Goal: Task Accomplishment & Management: Use online tool/utility

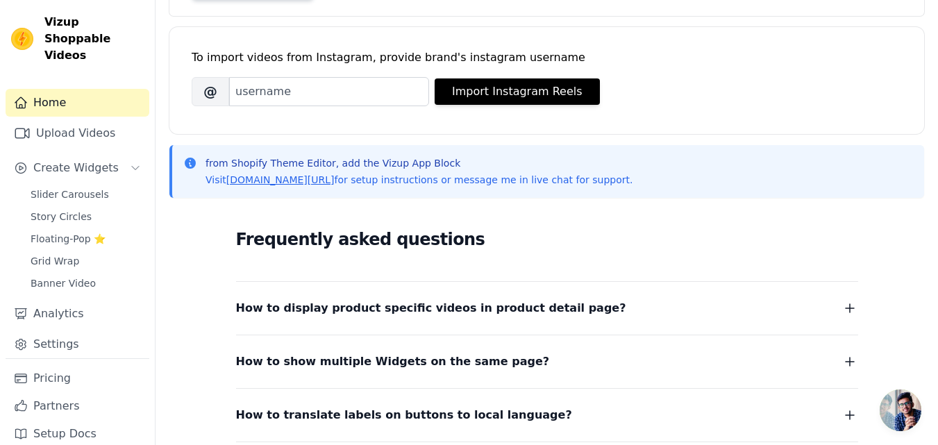
scroll to position [334, 0]
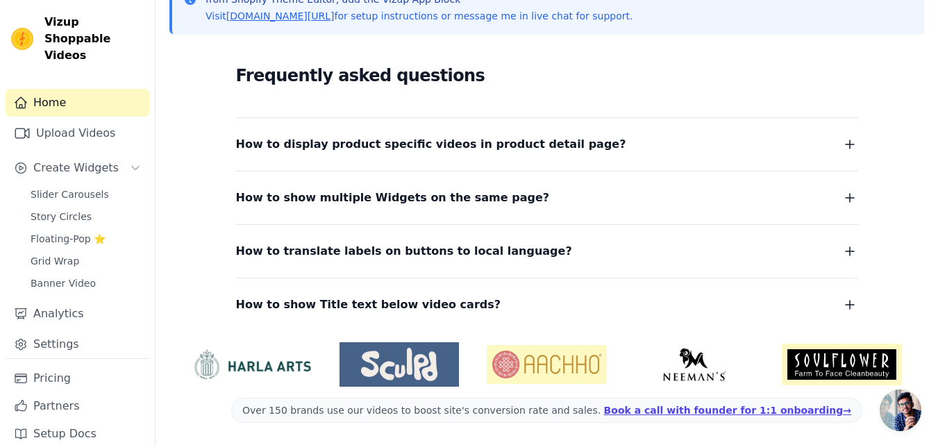
click at [501, 144] on span "How to display product specific videos in product detail page?" at bounding box center [431, 144] width 390 height 19
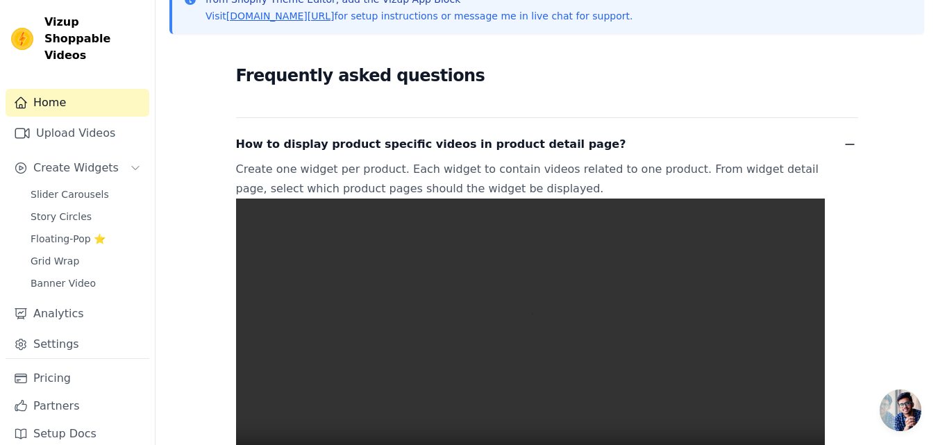
scroll to position [411, 0]
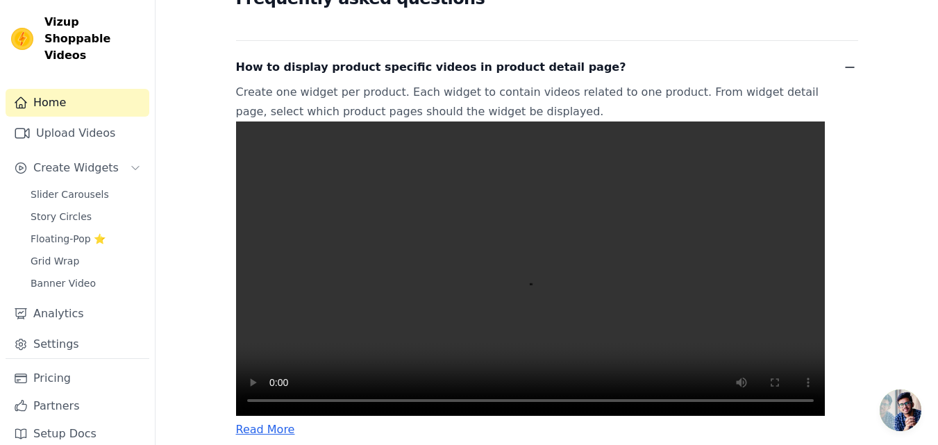
click at [231, 442] on div "Frequently asked questions How to display product specific videos in product de…" at bounding box center [546, 291] width 755 height 647
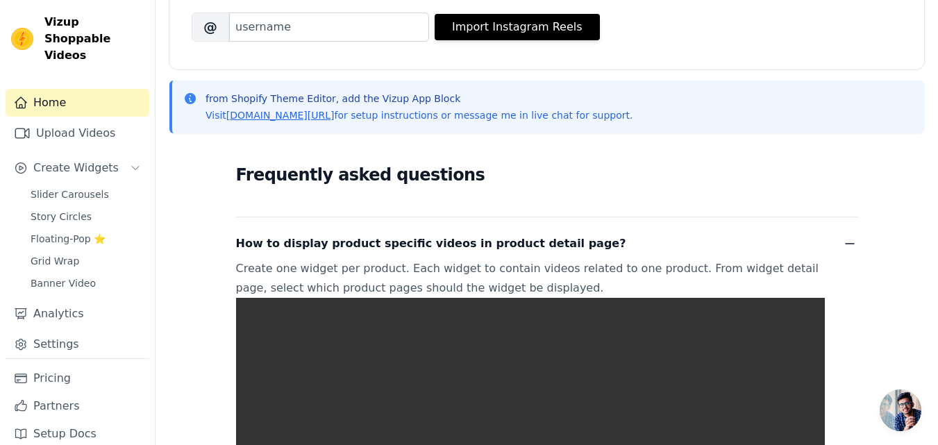
scroll to position [234, 0]
click at [850, 248] on icon "button" at bounding box center [850, 244] width 17 height 17
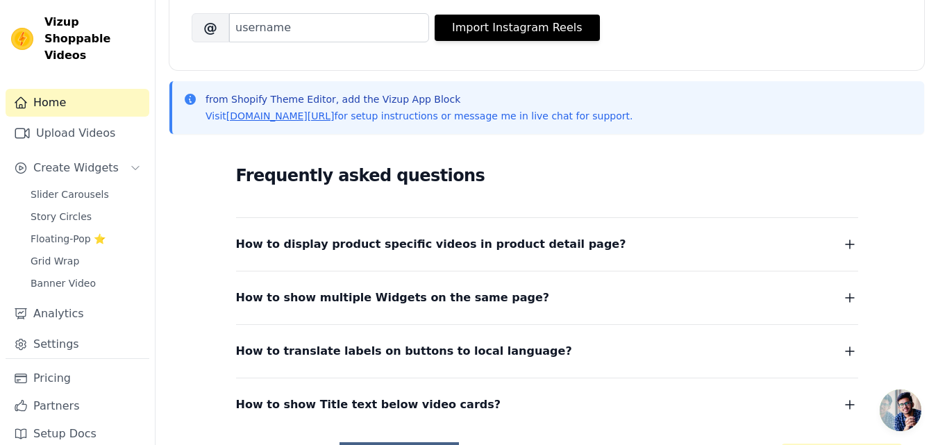
click at [730, 301] on button "How to show multiple Widgets on the same page?" at bounding box center [547, 297] width 622 height 19
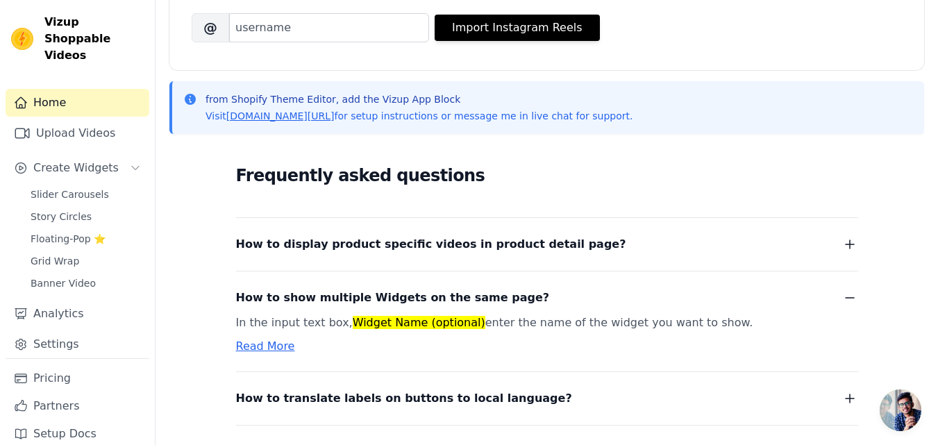
scroll to position [267, 0]
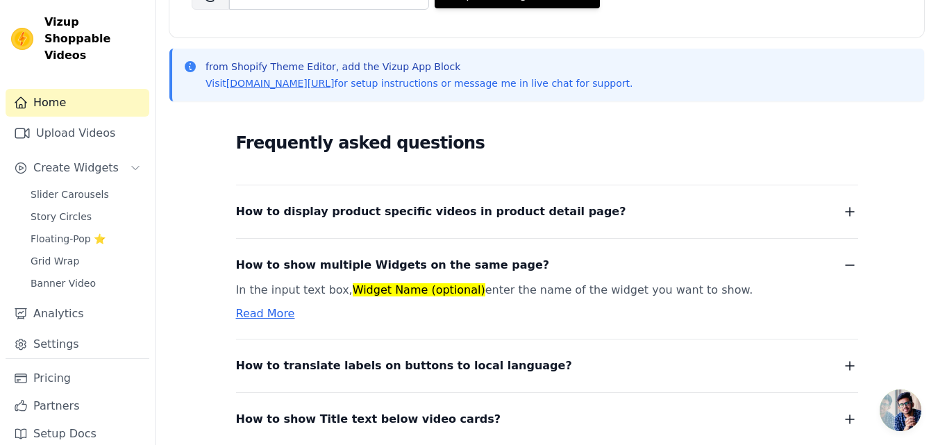
click at [758, 261] on button "How to show multiple Widgets on the same page?" at bounding box center [547, 265] width 622 height 19
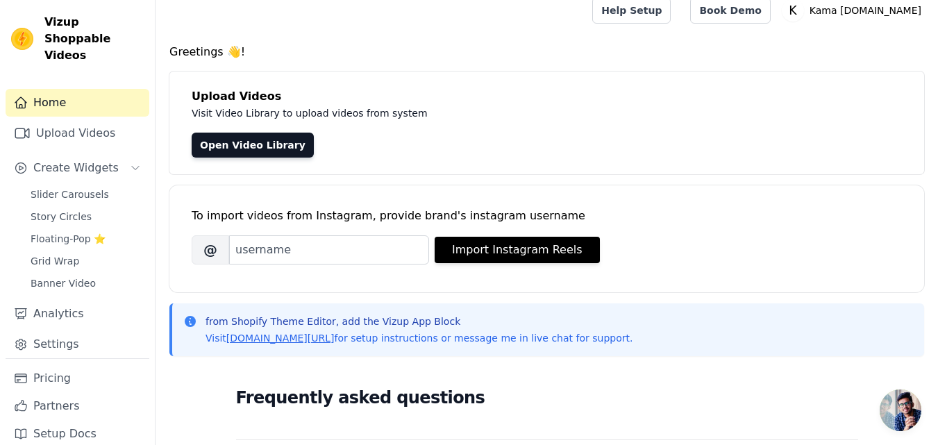
scroll to position [0, 0]
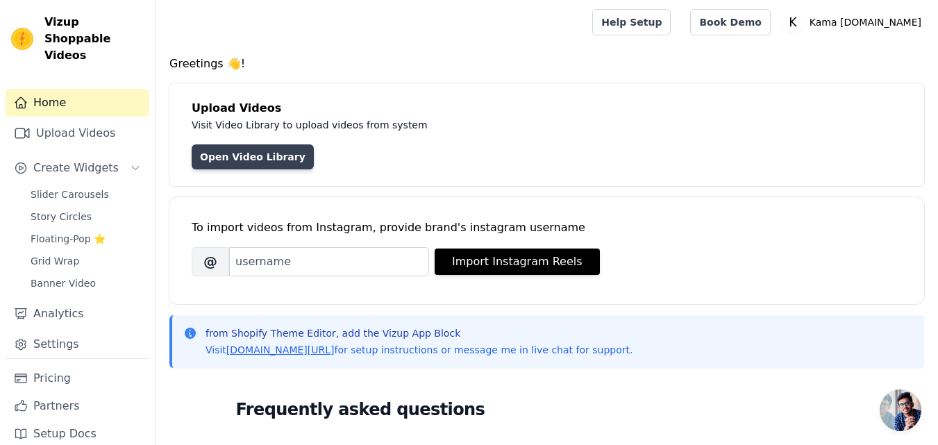
click at [242, 162] on link "Open Video Library" at bounding box center [253, 156] width 122 height 25
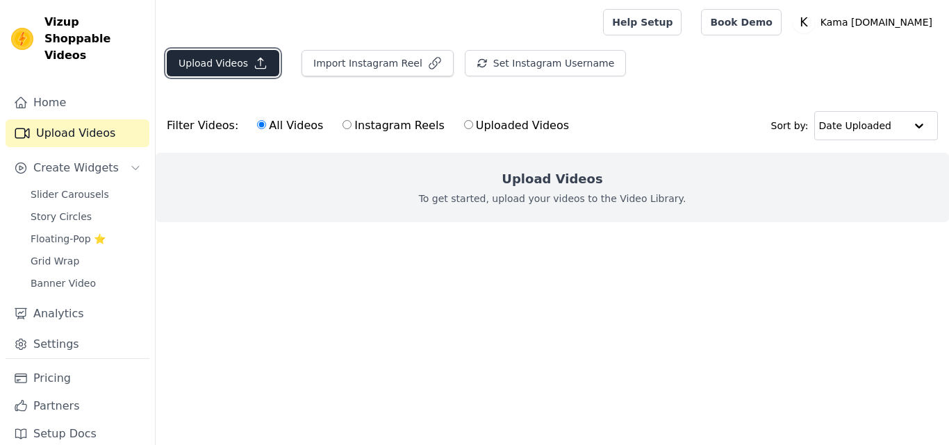
click at [218, 67] on button "Upload Videos" at bounding box center [223, 63] width 112 height 26
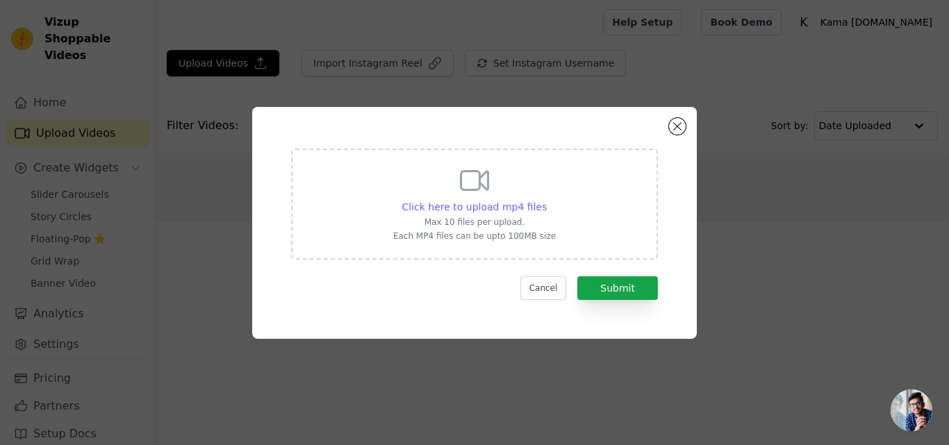
click at [479, 206] on span "Click here to upload mp4 files" at bounding box center [474, 206] width 145 height 11
click at [546, 200] on input "Click here to upload mp4 files Max 10 files per upload. Each MP4 files can be u…" at bounding box center [546, 199] width 1 height 1
type input "C:\fakepath\8-reel.mp4"
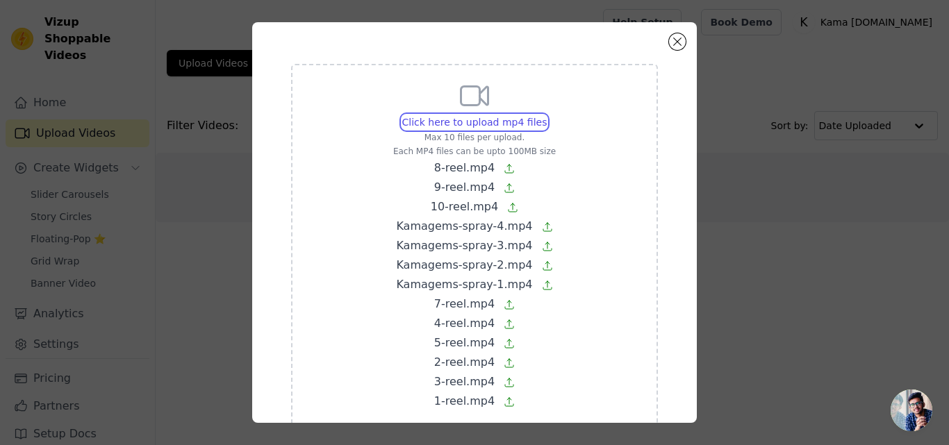
scroll to position [84, 0]
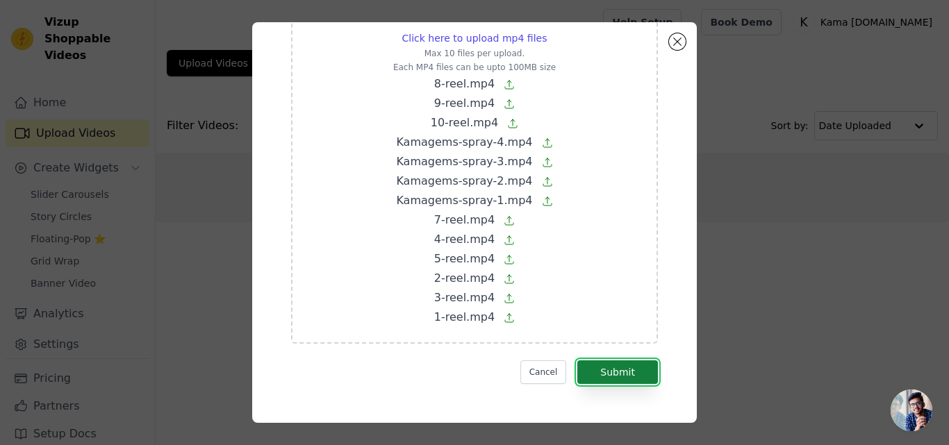
click at [621, 381] on button "Submit" at bounding box center [617, 372] width 81 height 24
click at [452, 327] on div "Click here to upload mp4 files Max 10 files per upload. Each MP4 files can be u…" at bounding box center [474, 162] width 367 height 364
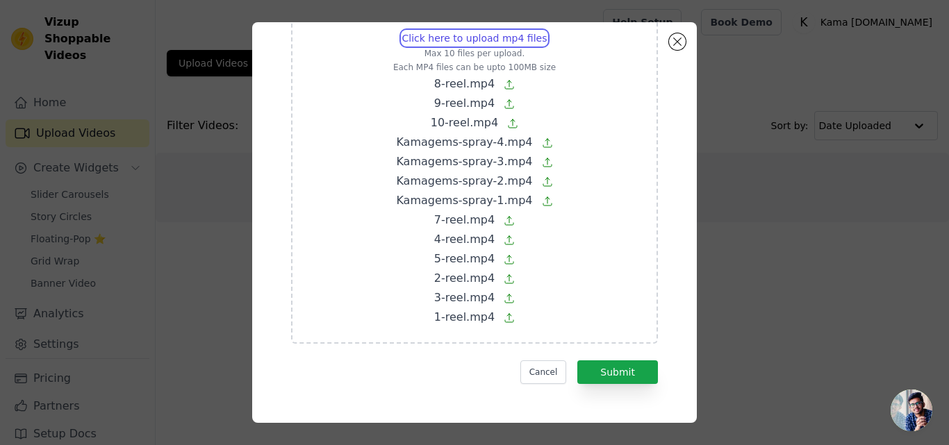
click at [546, 31] on input "Click here to upload mp4 files Max 10 files per upload. Each MP4 files can be u…" at bounding box center [546, 31] width 1 height 1
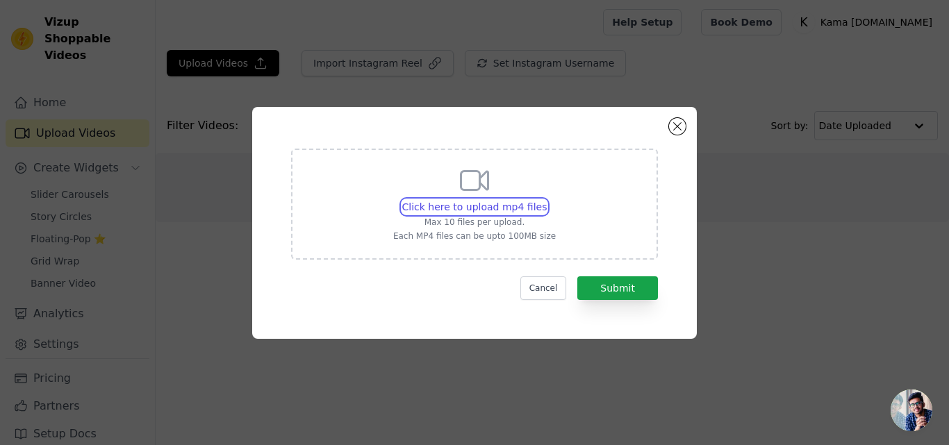
scroll to position [0, 0]
click at [508, 211] on span "Click here to upload mp4 files" at bounding box center [474, 206] width 145 height 11
click at [546, 200] on input "Click here to upload mp4 files Max 10 files per upload. Each MP4 files can be u…" at bounding box center [546, 199] width 1 height 1
type input "C:\fakepath\Kamagems-spray-4.mp4"
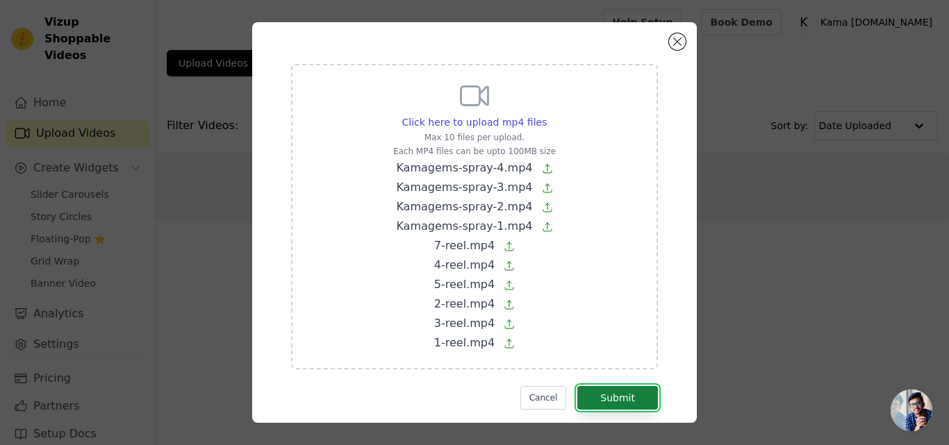
click at [592, 402] on button "Submit" at bounding box center [617, 398] width 81 height 24
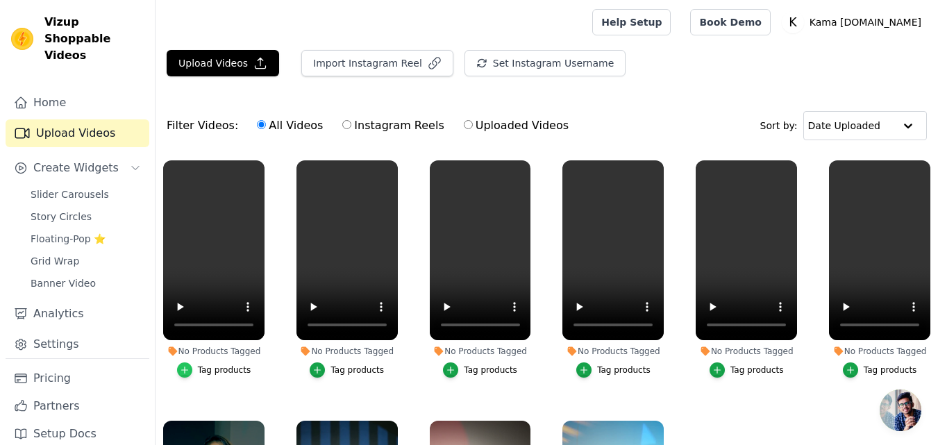
click at [187, 368] on icon "button" at bounding box center [184, 370] width 6 height 6
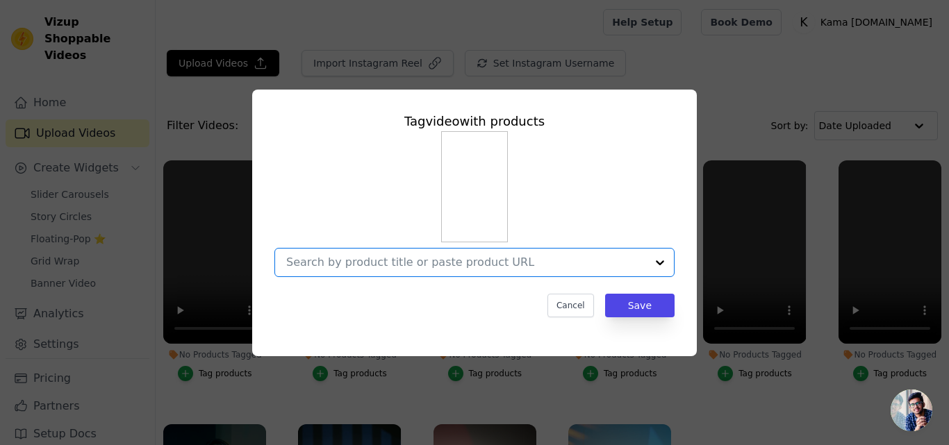
click at [418, 267] on input "No Products Tagged Tag video with products Option undefined, selected. Select i…" at bounding box center [466, 262] width 360 height 13
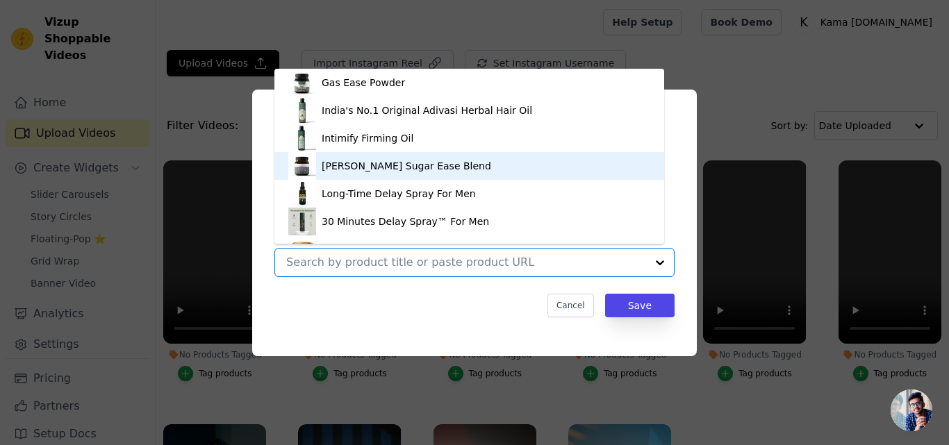
scroll to position [75, 0]
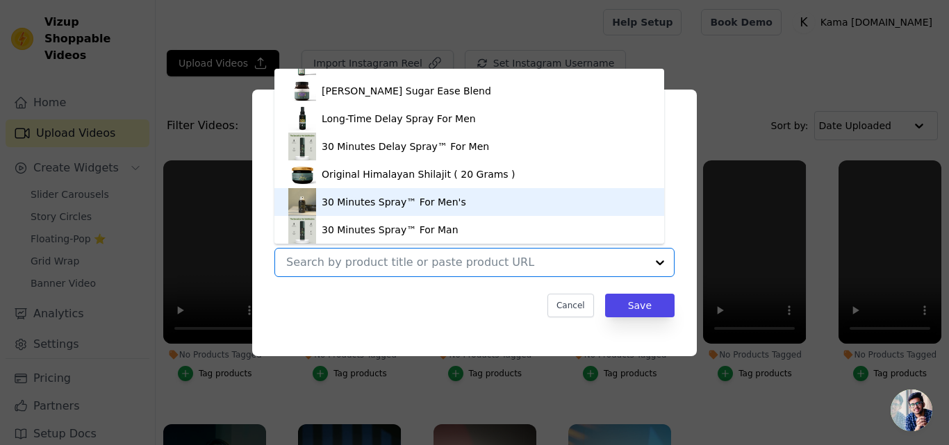
click at [397, 202] on div "30 Minutes Spray™ For Men's" at bounding box center [394, 202] width 144 height 14
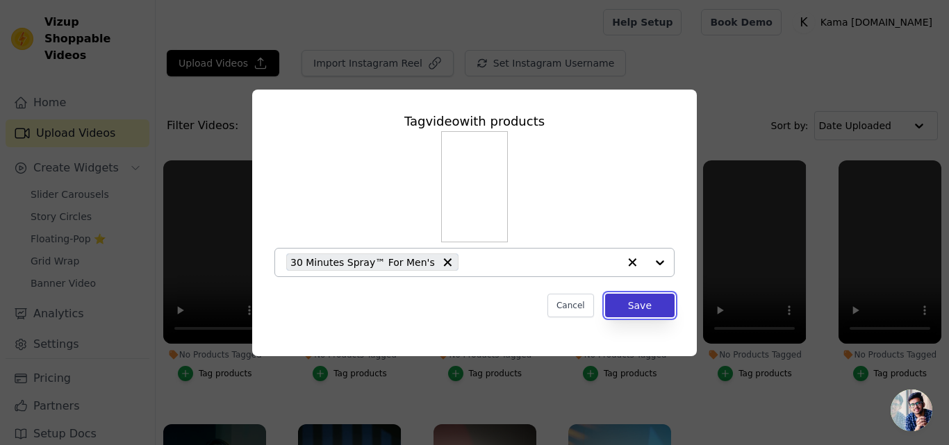
click at [651, 301] on button "Save" at bounding box center [639, 306] width 69 height 24
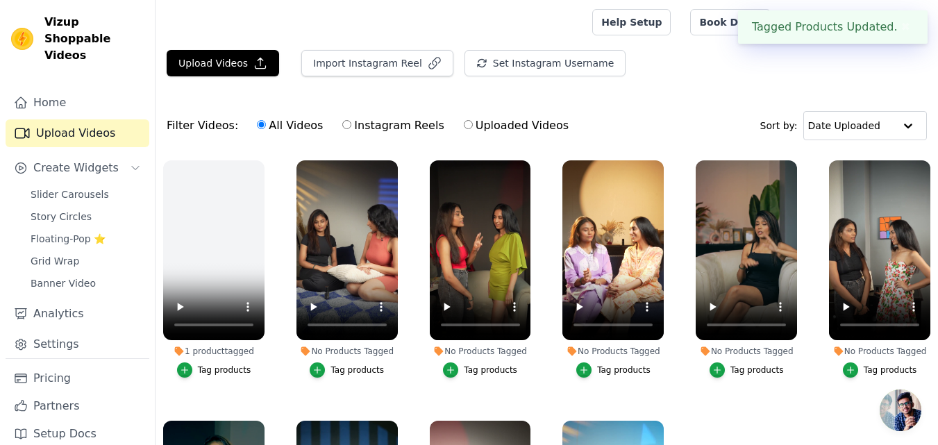
click at [378, 349] on div "No Products Tagged" at bounding box center [347, 351] width 101 height 11
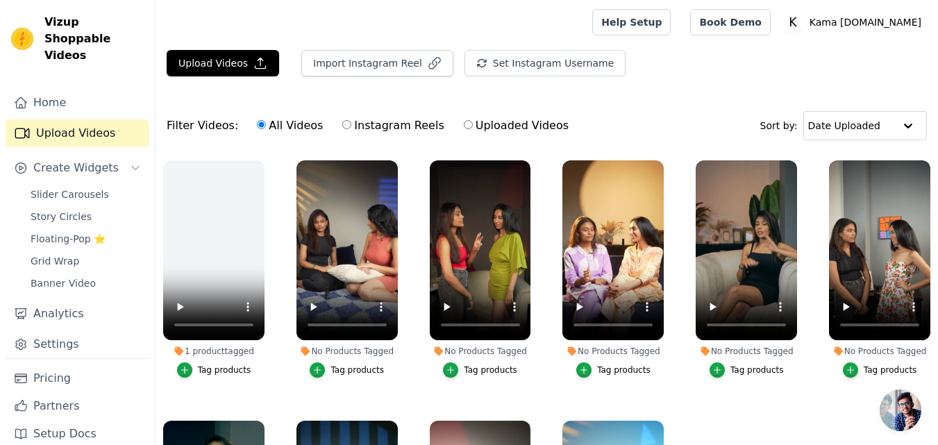
click at [326, 372] on button "Tag products" at bounding box center [347, 369] width 74 height 15
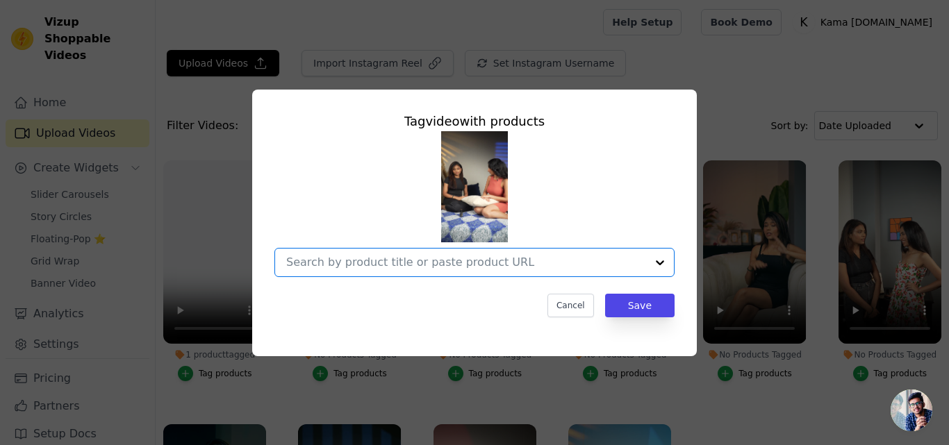
click at [372, 262] on input "No Products Tagged Tag video with products Option undefined, selected. Select i…" at bounding box center [466, 262] width 360 height 13
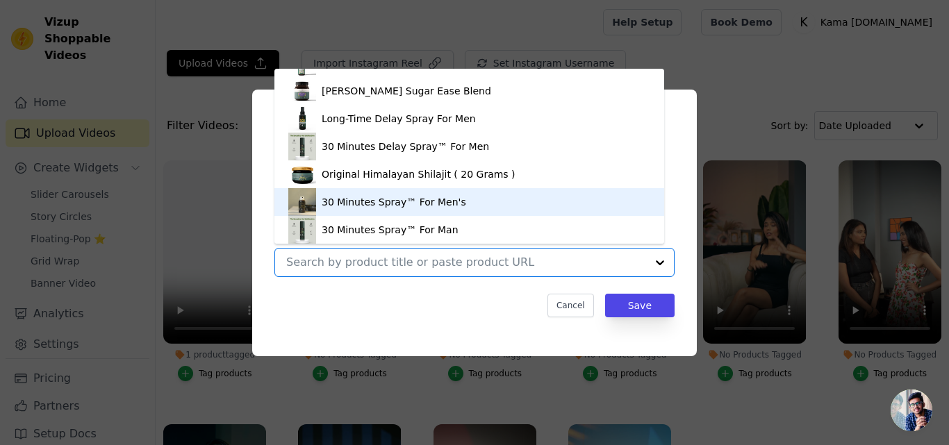
click at [363, 206] on div "30 Minutes Spray™ For Men's" at bounding box center [394, 202] width 144 height 14
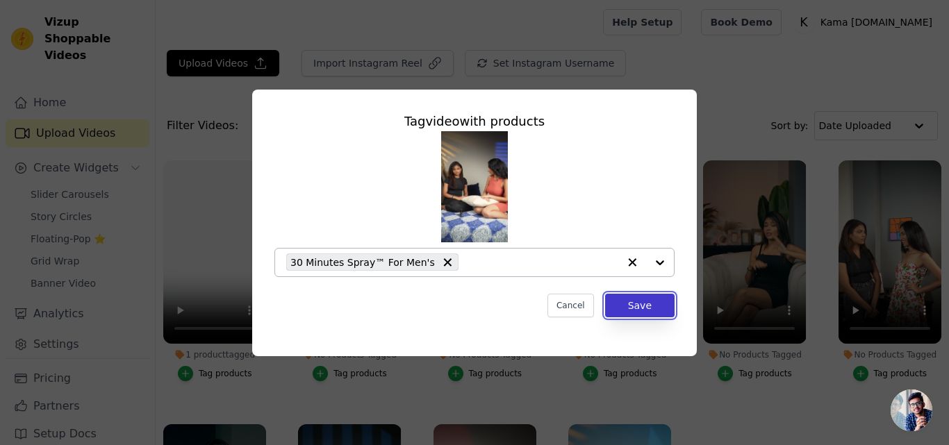
click at [636, 301] on button "Save" at bounding box center [639, 306] width 69 height 24
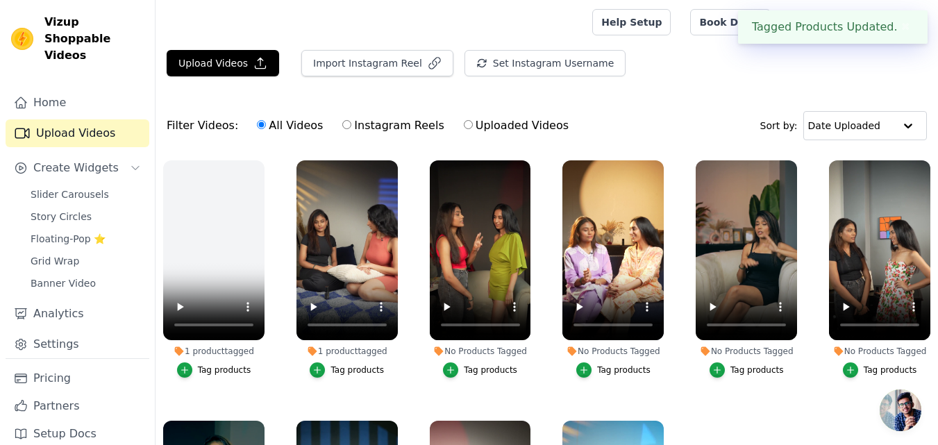
click at [503, 362] on button "Tag products" at bounding box center [480, 369] width 74 height 15
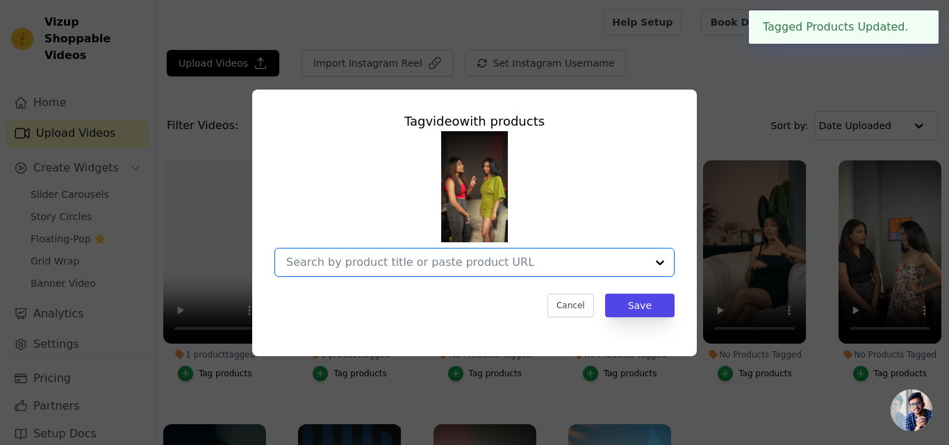
click at [466, 267] on input "No Products Tagged Tag video with products Option undefined, selected. Select i…" at bounding box center [466, 262] width 360 height 13
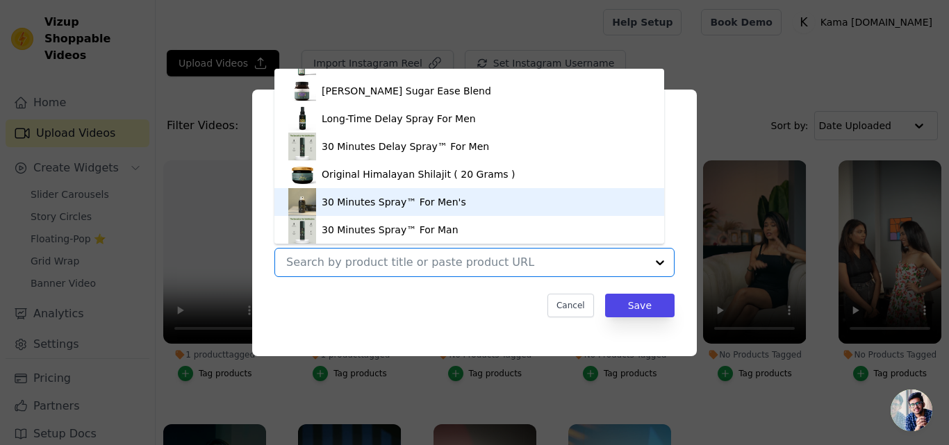
click at [414, 202] on div "30 Minutes Spray™ For Men's" at bounding box center [394, 202] width 144 height 14
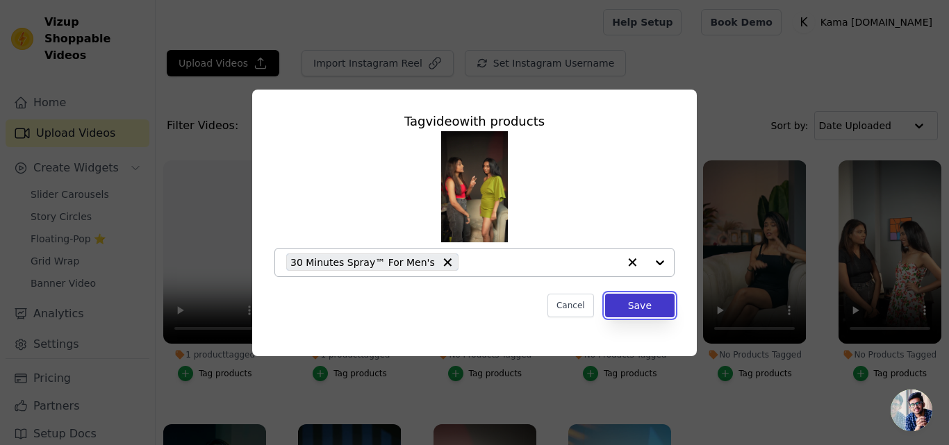
click at [631, 314] on button "Save" at bounding box center [639, 306] width 69 height 24
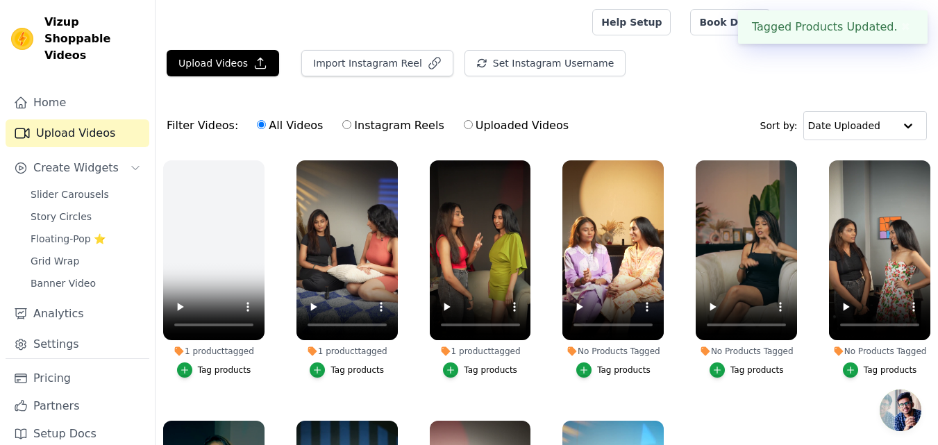
click at [626, 351] on div "No Products Tagged" at bounding box center [612, 351] width 101 height 11
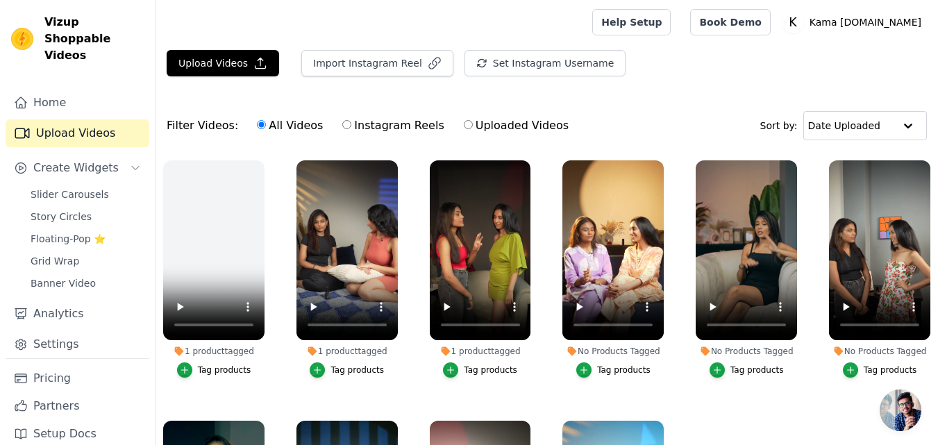
click at [626, 351] on div "No Products Tagged" at bounding box center [612, 351] width 101 height 11
click at [583, 367] on icon "button" at bounding box center [584, 370] width 6 height 6
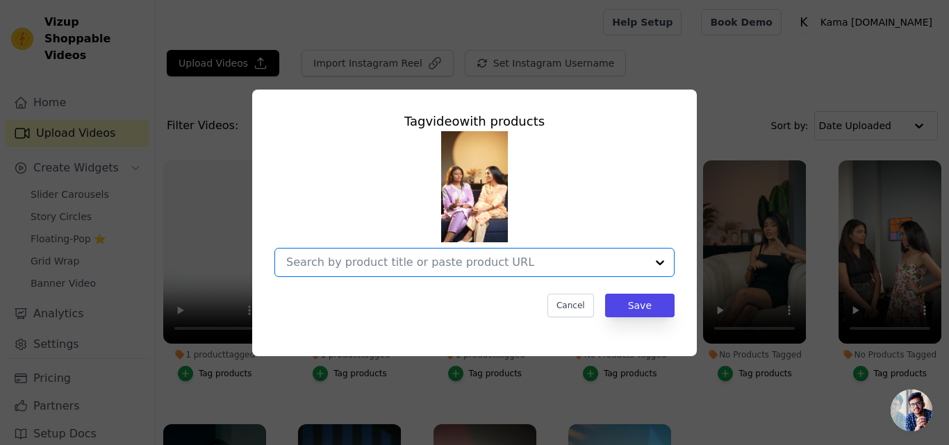
click at [466, 262] on input "No Products Tagged Tag video with products Option undefined, selected. Select i…" at bounding box center [466, 262] width 360 height 13
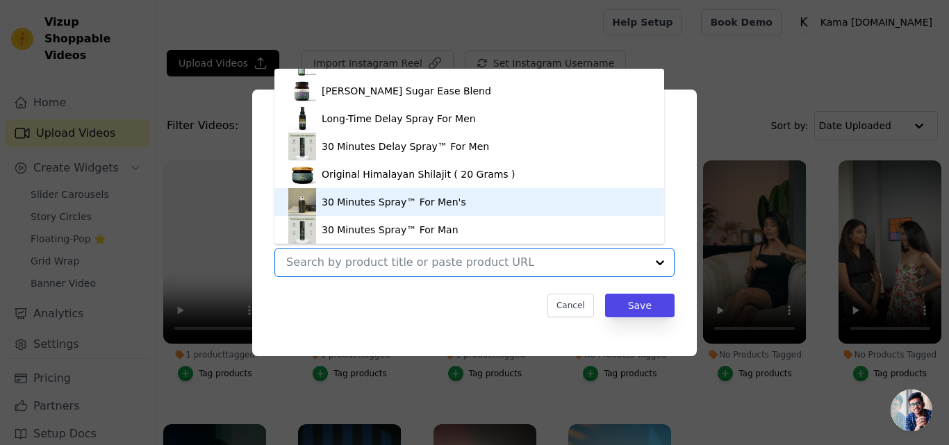
click at [422, 215] on div "30 Minutes Spray™ For Men's" at bounding box center [469, 202] width 362 height 28
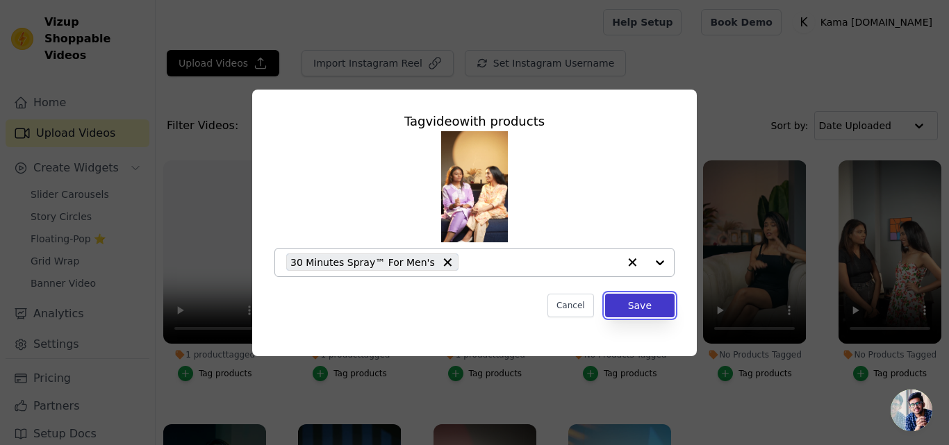
click at [646, 313] on button "Save" at bounding box center [639, 306] width 69 height 24
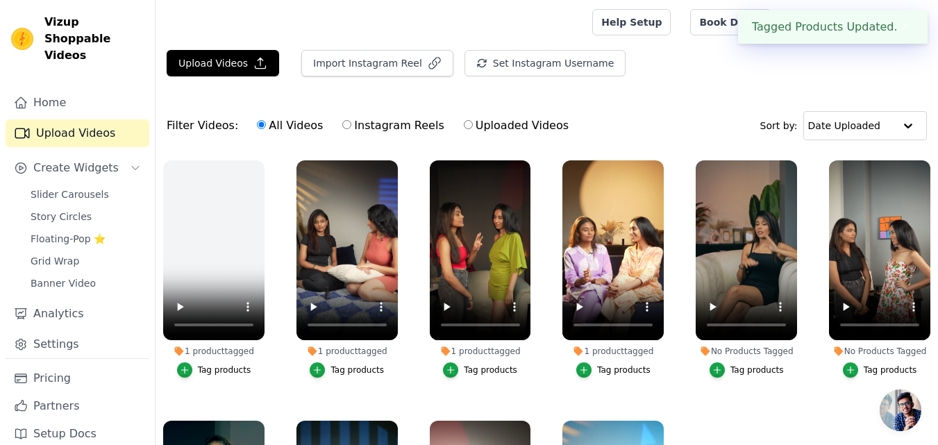
click at [741, 370] on div "Tag products" at bounding box center [757, 370] width 53 height 11
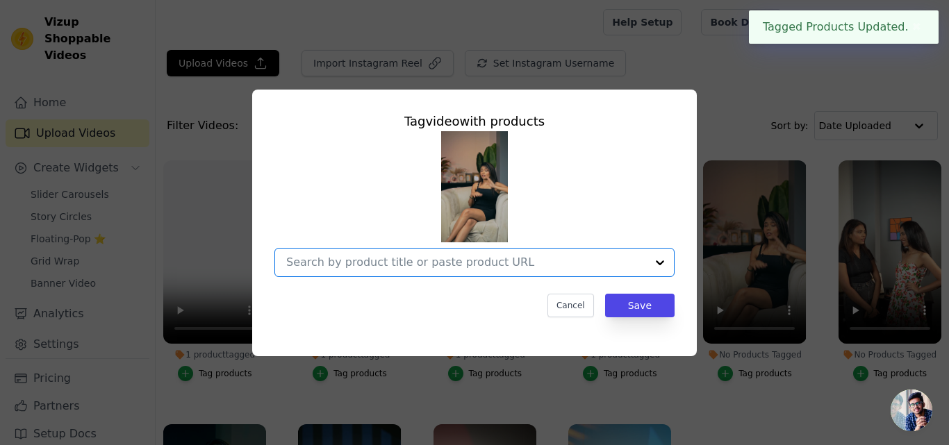
click at [526, 265] on input "No Products Tagged Tag video with products Option undefined, selected. Select i…" at bounding box center [466, 262] width 360 height 13
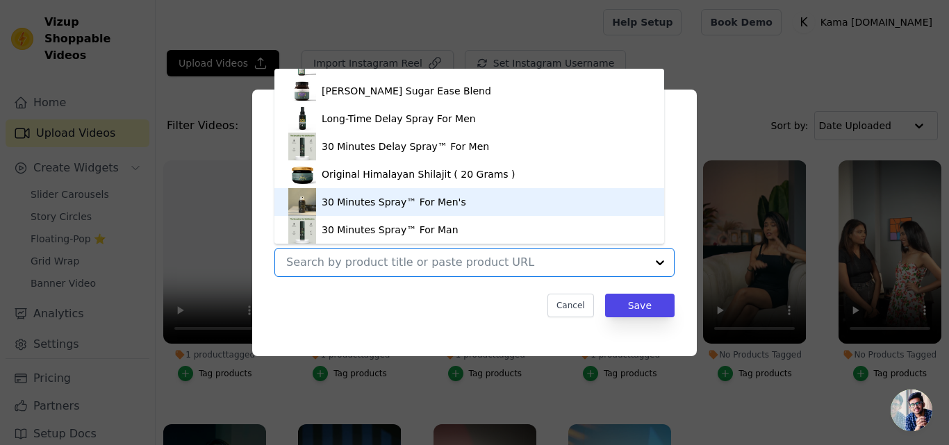
click at [486, 206] on div "30 Minutes Spray™ For Men's" at bounding box center [469, 202] width 362 height 28
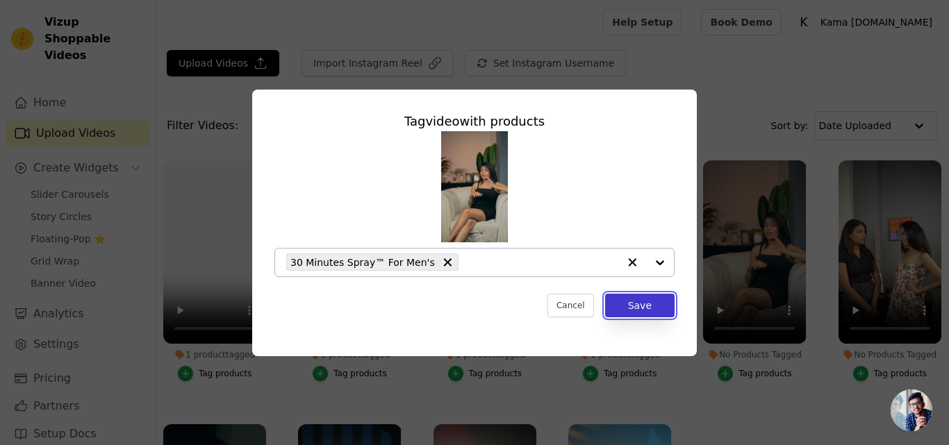
click at [641, 312] on button "Save" at bounding box center [639, 306] width 69 height 24
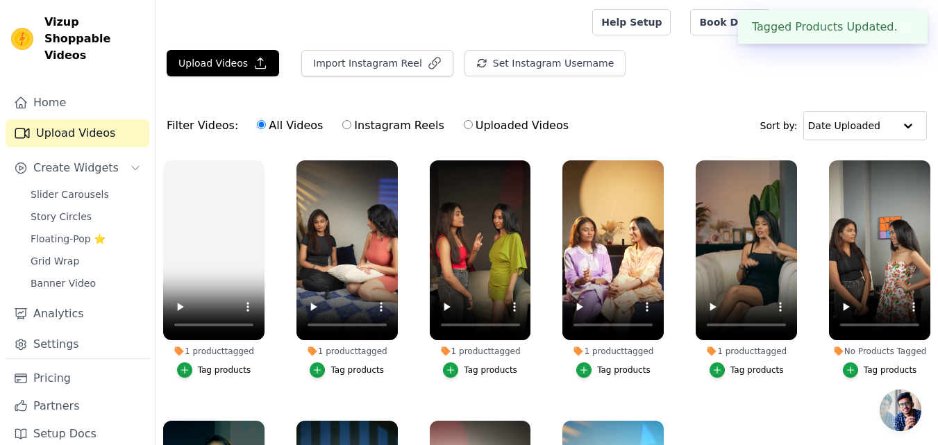
click at [871, 369] on div "Tag products" at bounding box center [890, 370] width 53 height 11
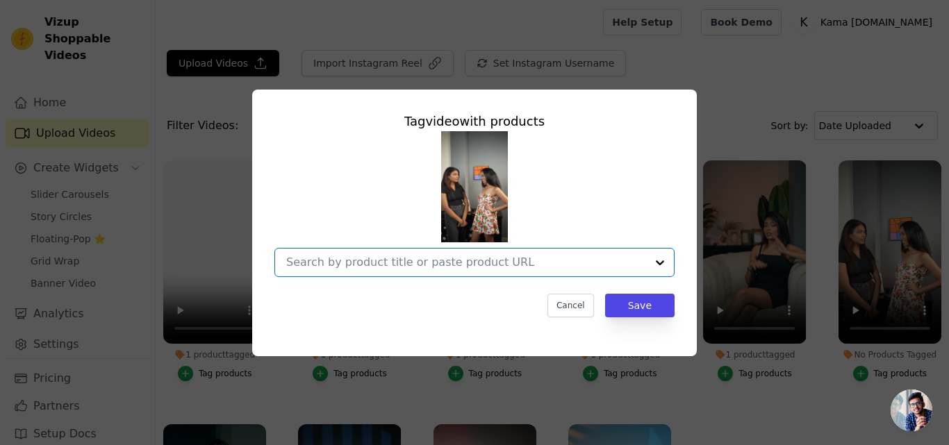
click at [502, 256] on input "No Products Tagged Tag video with products Option undefined, selected. Select i…" at bounding box center [466, 262] width 360 height 13
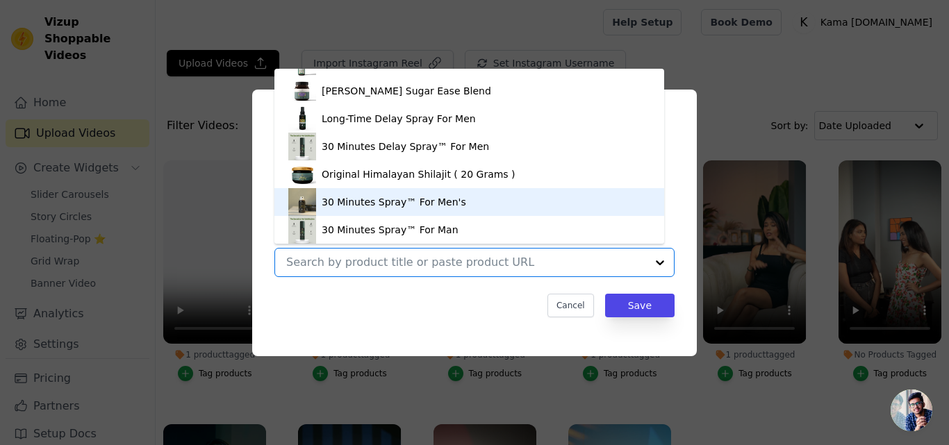
click at [395, 213] on div "30 Minutes Spray™ For Men's" at bounding box center [469, 202] width 362 height 28
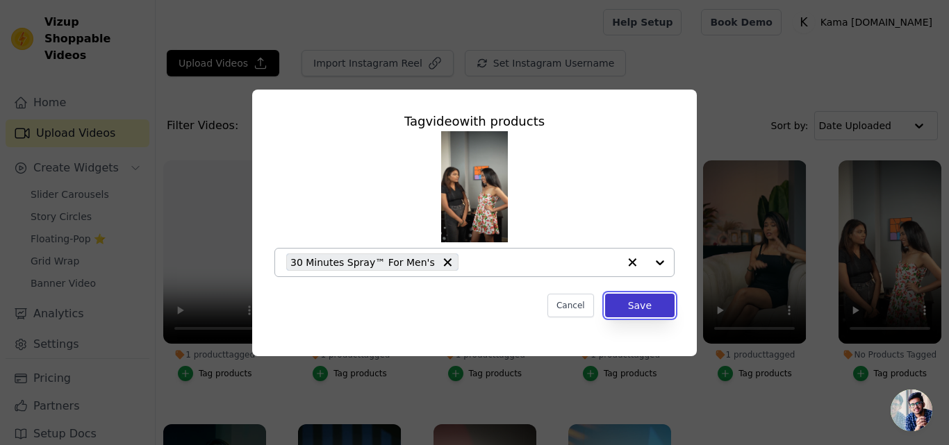
click at [655, 308] on button "Save" at bounding box center [639, 306] width 69 height 24
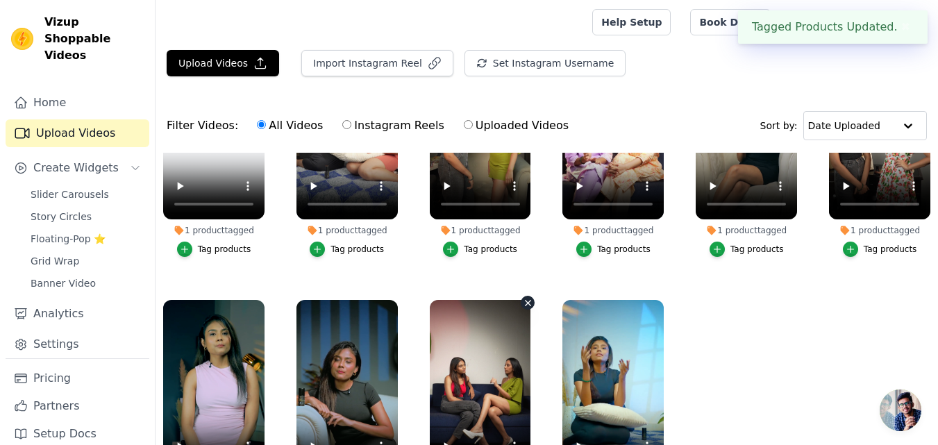
scroll to position [142, 0]
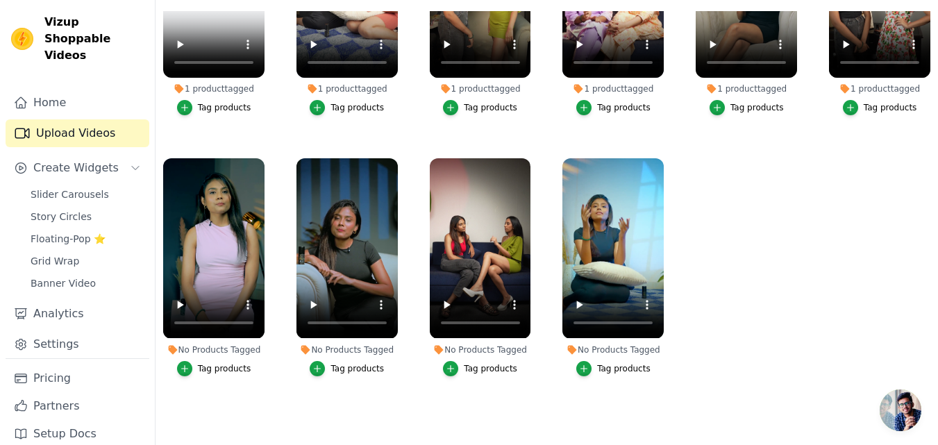
click at [212, 363] on div "Tag products" at bounding box center [224, 368] width 53 height 11
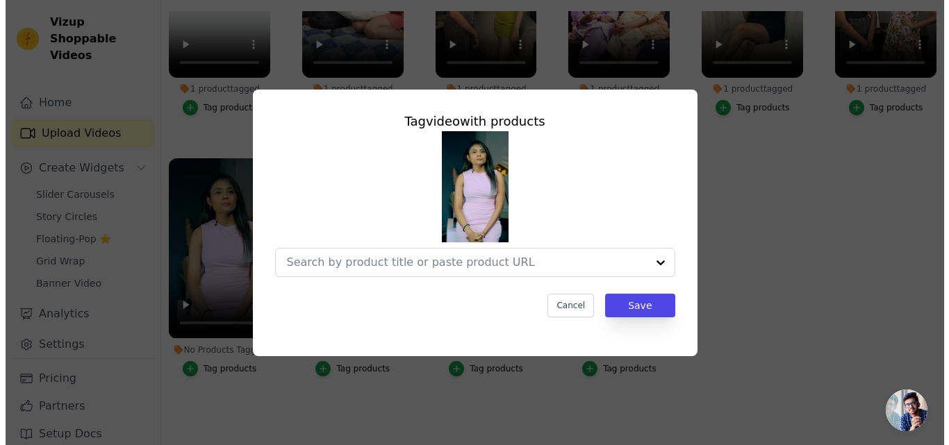
scroll to position [0, 0]
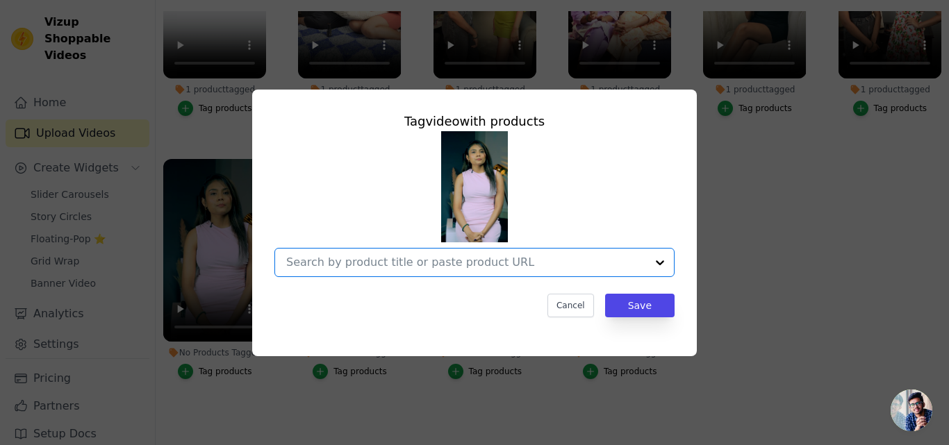
click at [365, 264] on input "No Products Tagged Tag video with products Option undefined, selected. Select i…" at bounding box center [466, 262] width 360 height 13
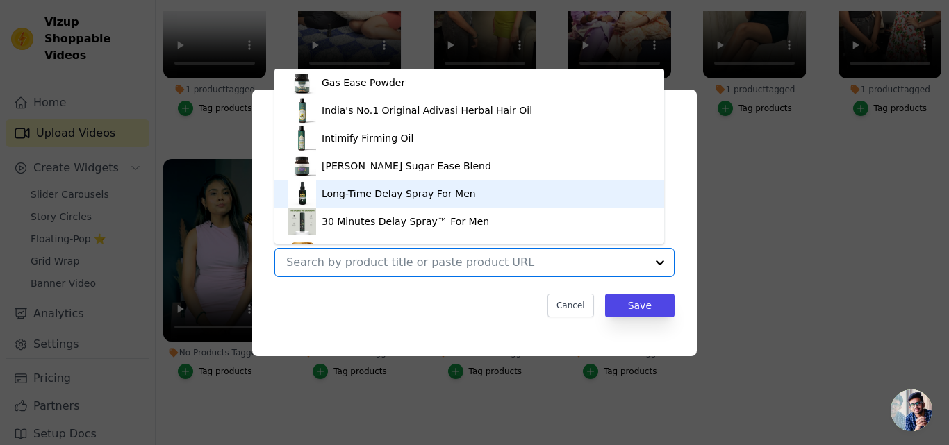
scroll to position [75, 0]
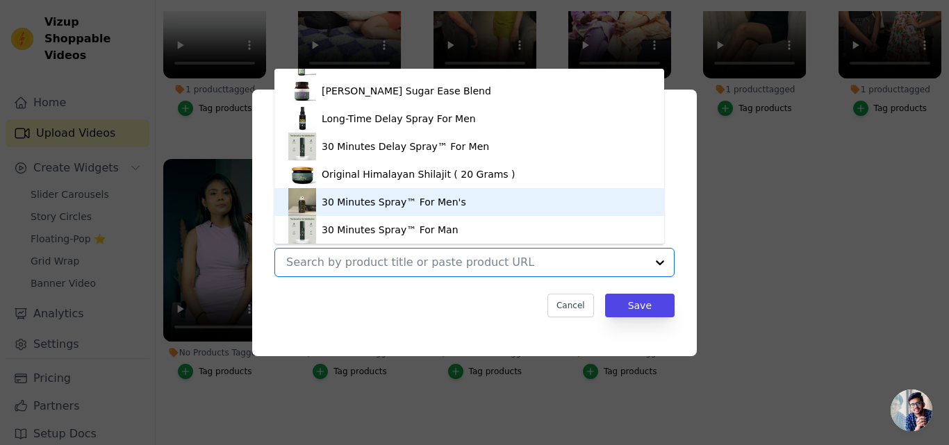
click at [346, 210] on div "30 Minutes Spray™ For Men's" at bounding box center [469, 202] width 362 height 28
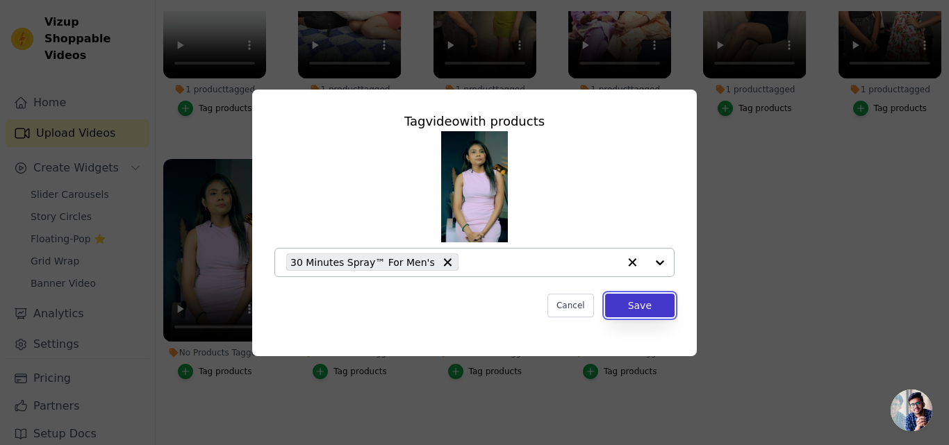
click at [645, 310] on button "Save" at bounding box center [639, 306] width 69 height 24
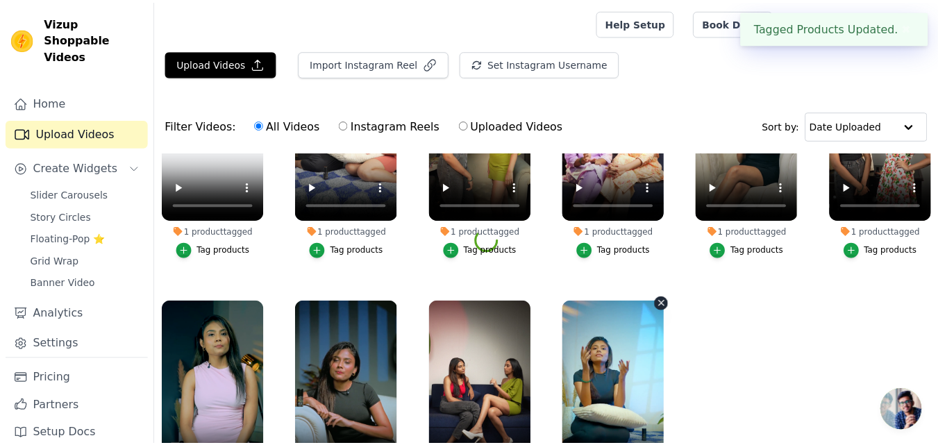
scroll to position [142, 0]
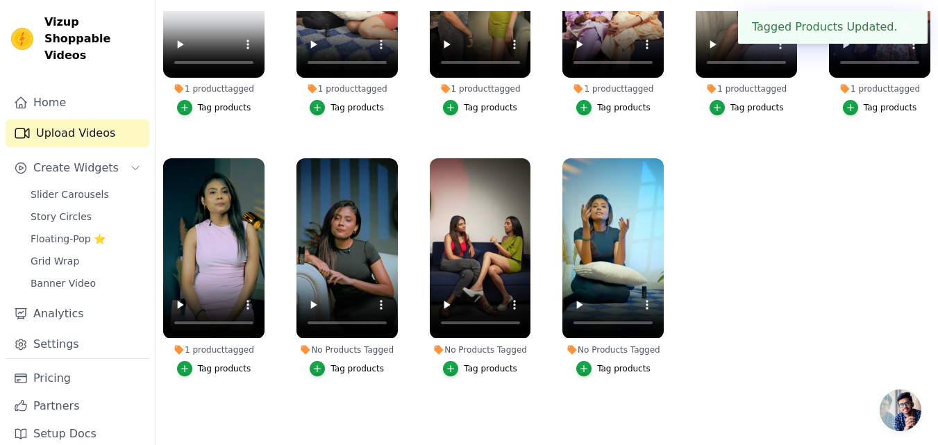
click at [360, 363] on div "Tag products" at bounding box center [357, 368] width 53 height 11
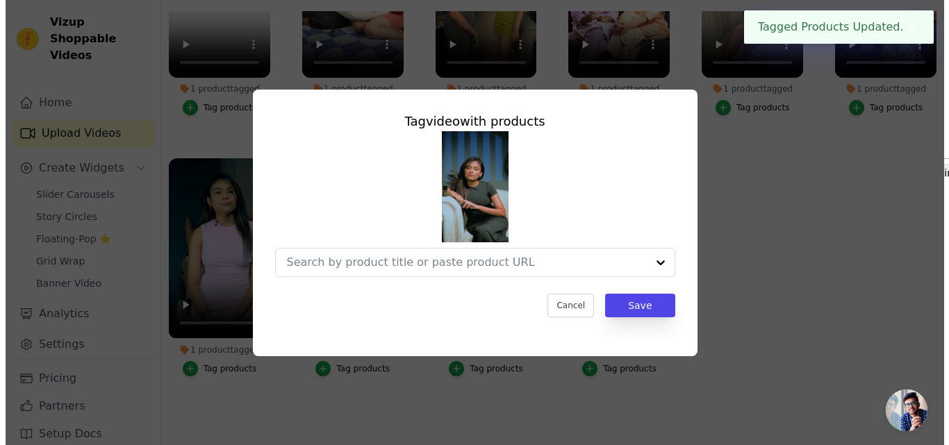
scroll to position [0, 0]
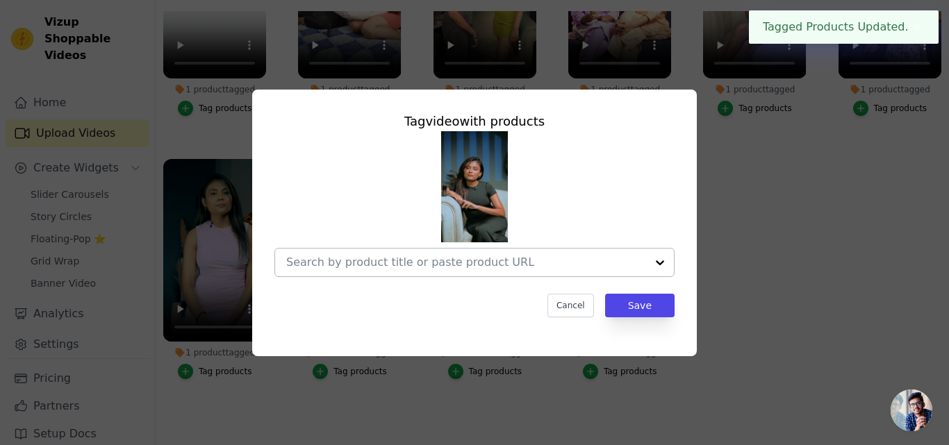
click at [499, 254] on div at bounding box center [466, 263] width 360 height 28
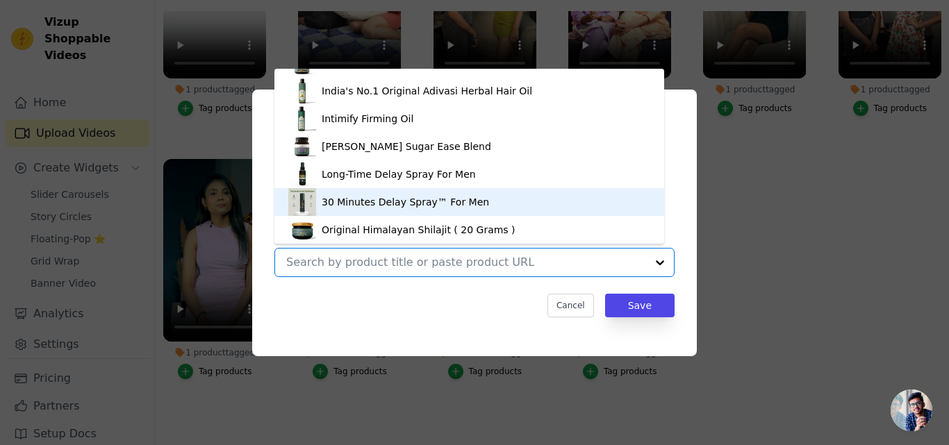
scroll to position [75, 0]
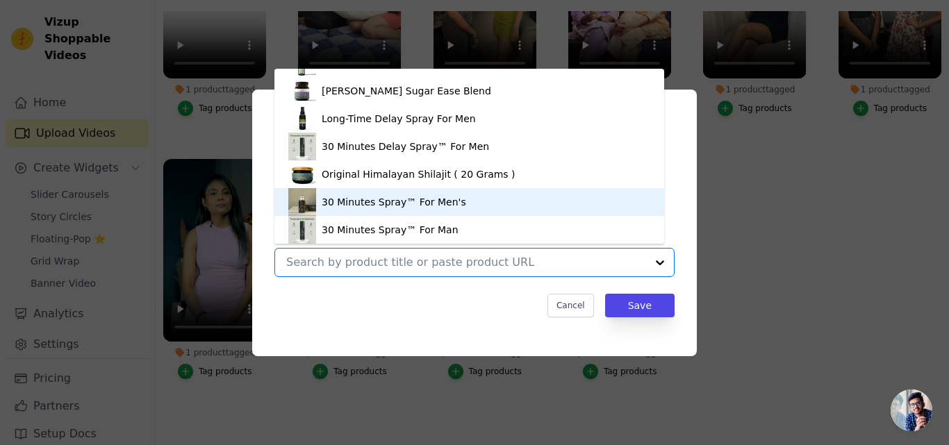
click at [406, 207] on div "30 Minutes Spray™ For Men's" at bounding box center [394, 202] width 144 height 14
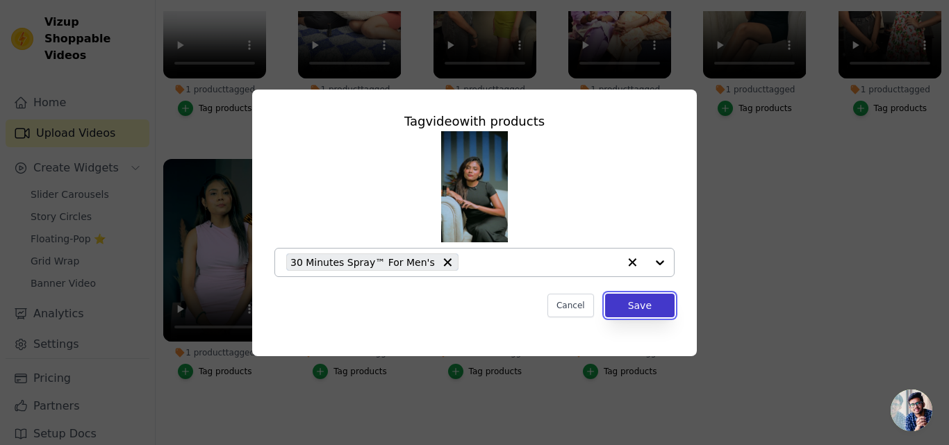
click at [633, 301] on button "Save" at bounding box center [639, 306] width 69 height 24
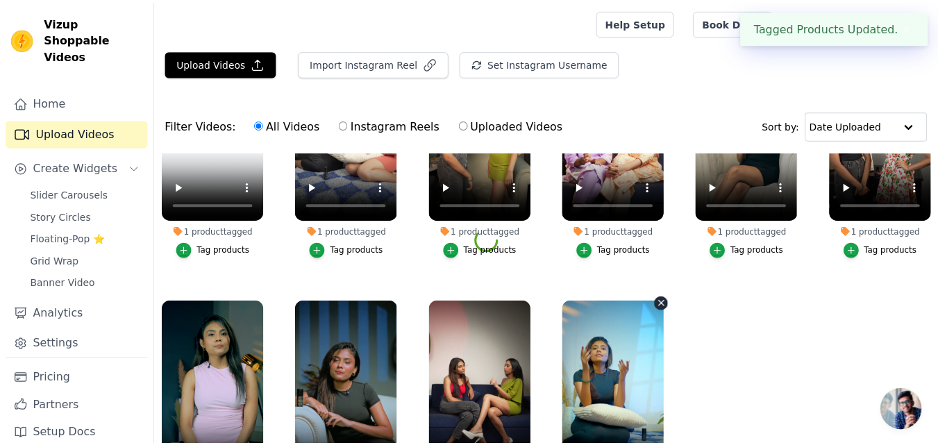
scroll to position [142, 0]
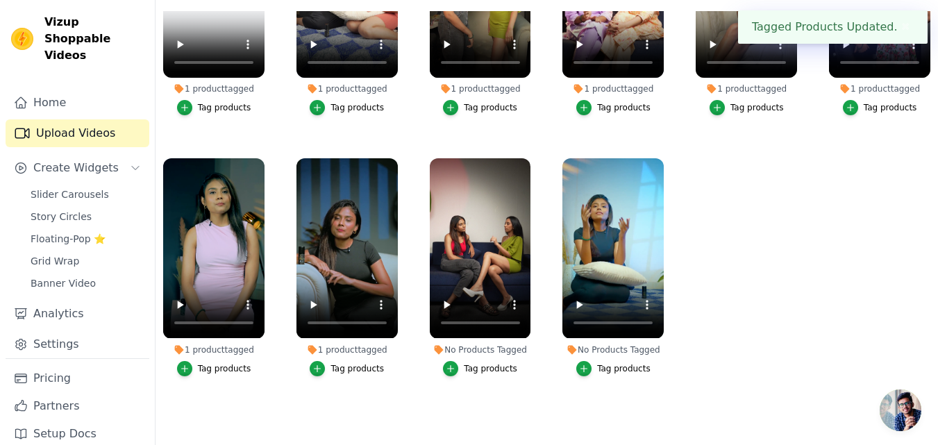
click at [463, 361] on button "Tag products" at bounding box center [480, 368] width 74 height 15
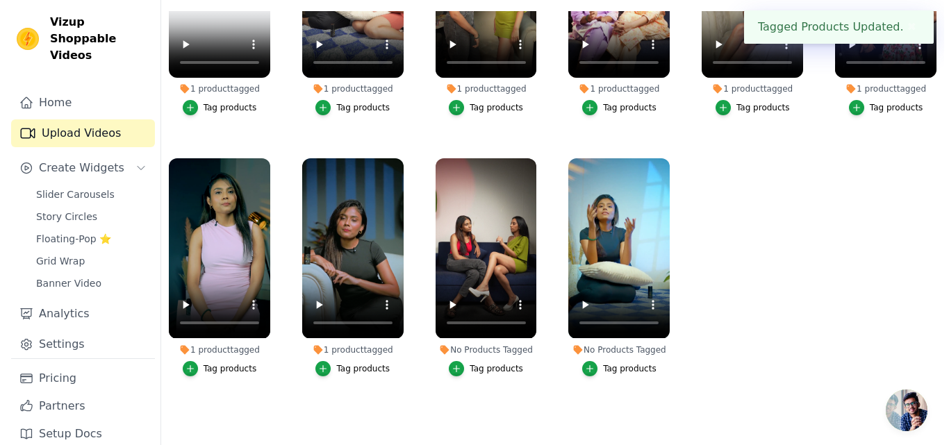
scroll to position [0, 0]
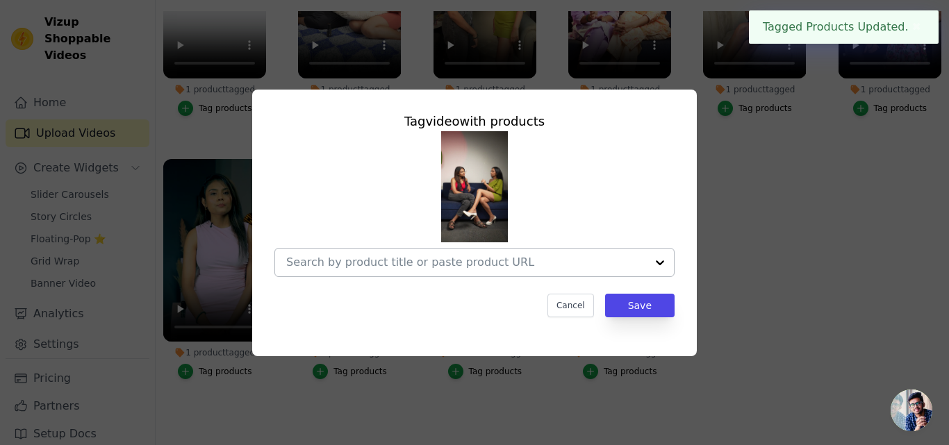
click at [467, 271] on div at bounding box center [466, 263] width 360 height 28
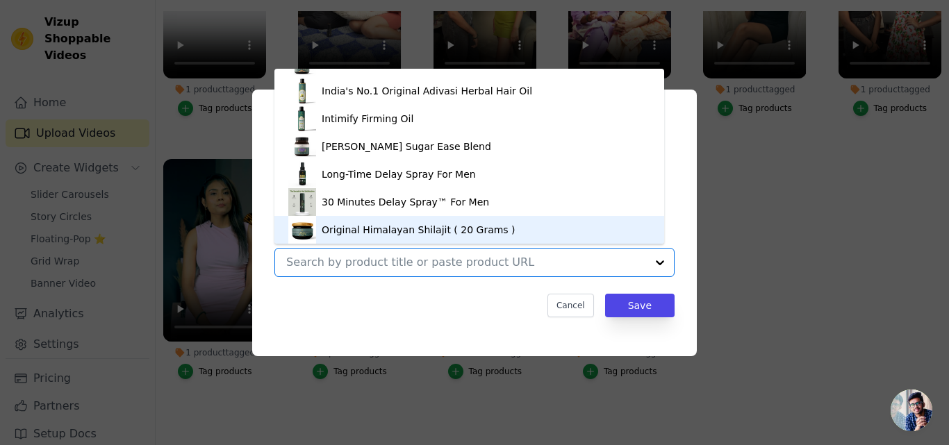
scroll to position [75, 0]
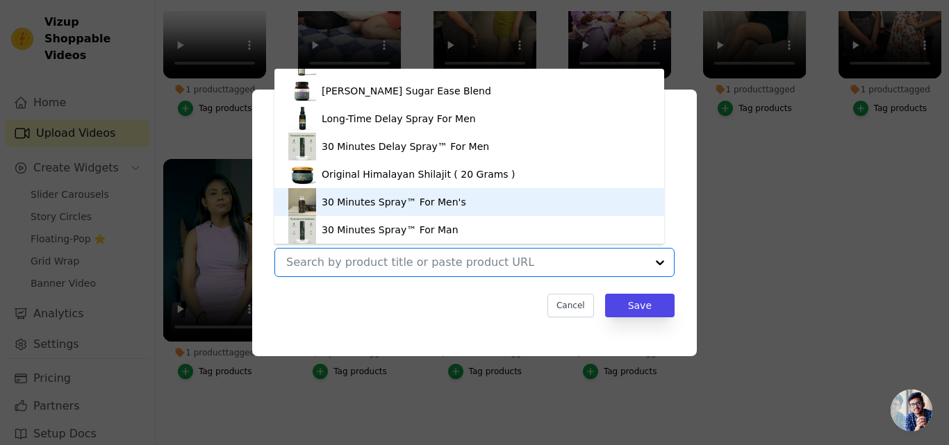
click at [431, 206] on div "30 Minutes Spray™ For Men's" at bounding box center [394, 202] width 144 height 14
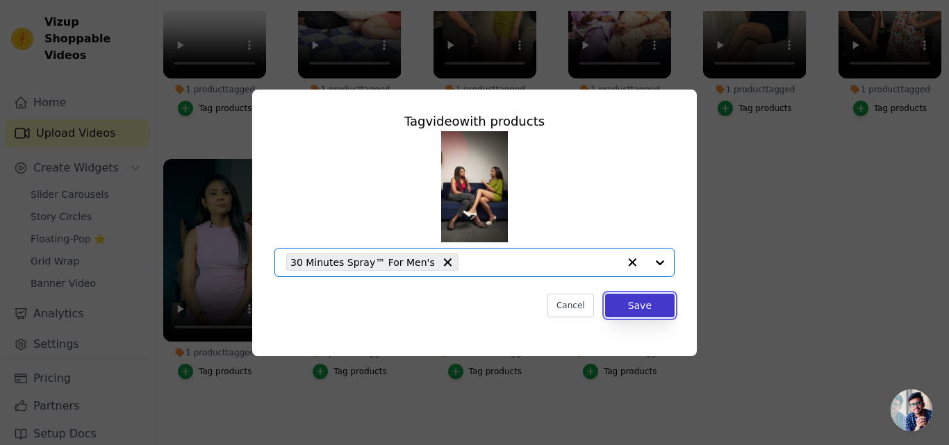
click at [643, 305] on button "Save" at bounding box center [639, 306] width 69 height 24
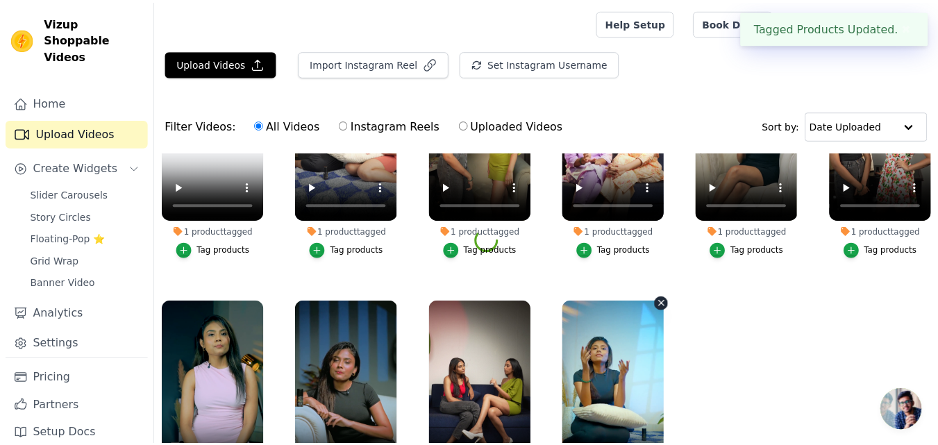
scroll to position [142, 0]
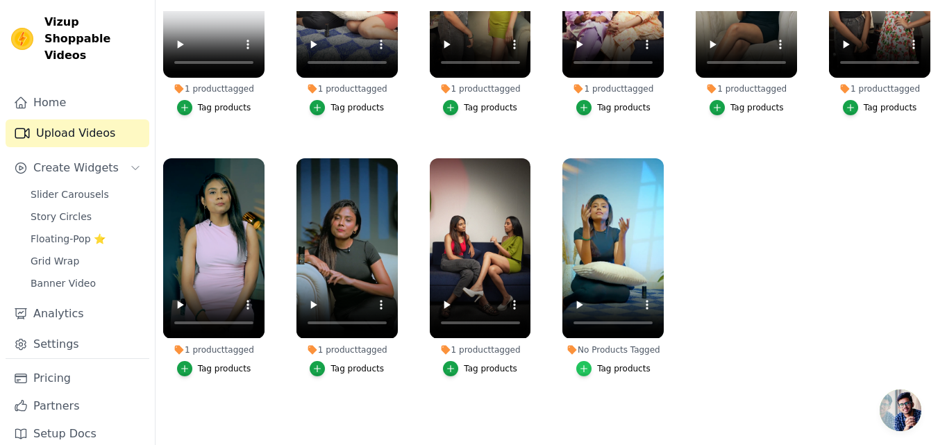
click at [581, 364] on icon "button" at bounding box center [584, 369] width 10 height 10
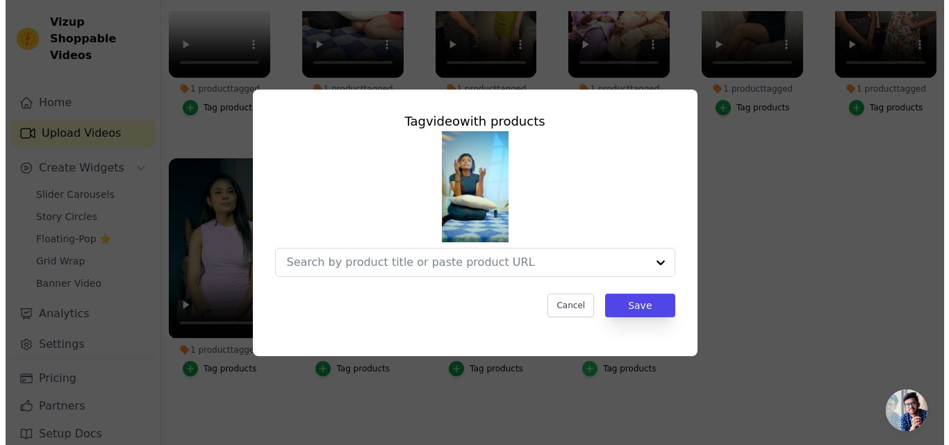
scroll to position [0, 0]
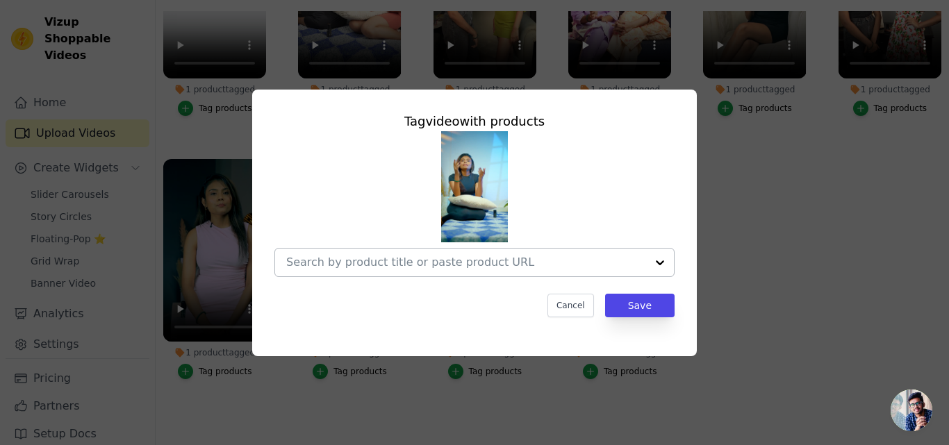
click at [471, 269] on input "No Products Tagged Tag video with products Cancel Save Tag products" at bounding box center [466, 262] width 360 height 13
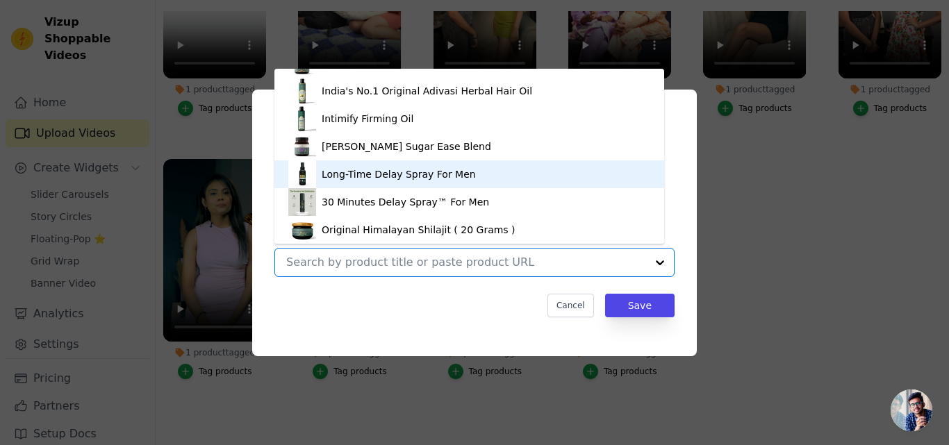
scroll to position [75, 0]
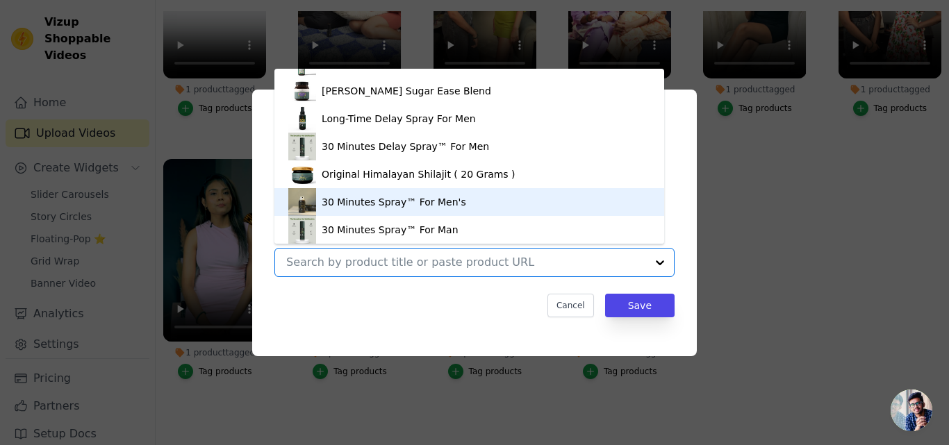
click at [420, 209] on div "30 Minutes Spray™ For Men's" at bounding box center [469, 202] width 362 height 28
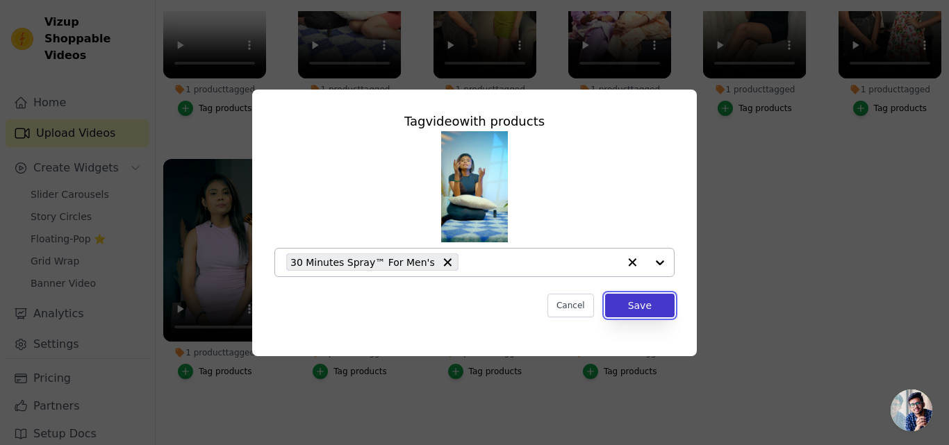
click at [652, 311] on button "Save" at bounding box center [639, 306] width 69 height 24
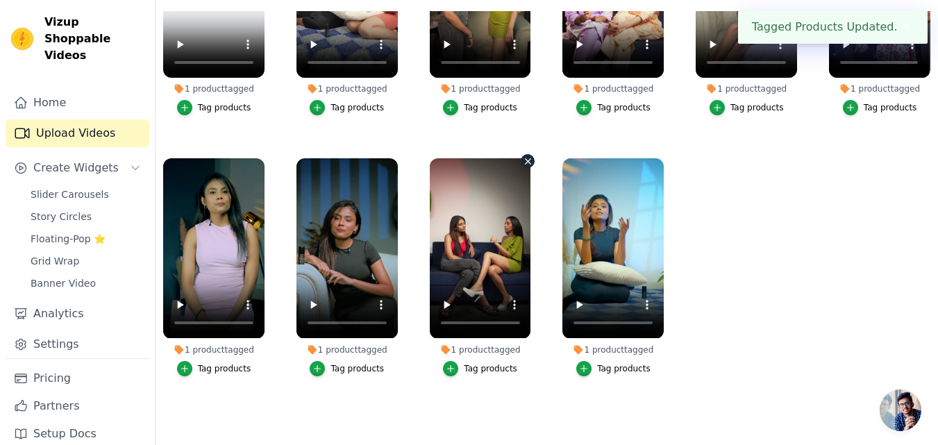
scroll to position [0, 0]
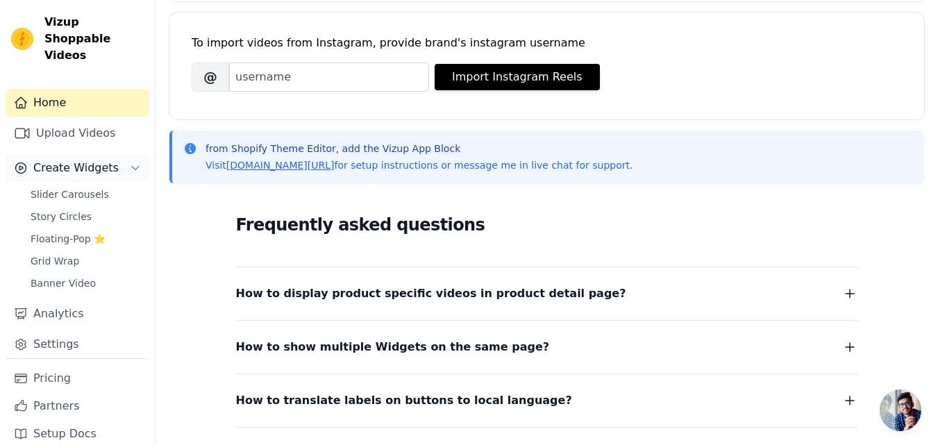
scroll to position [185, 0]
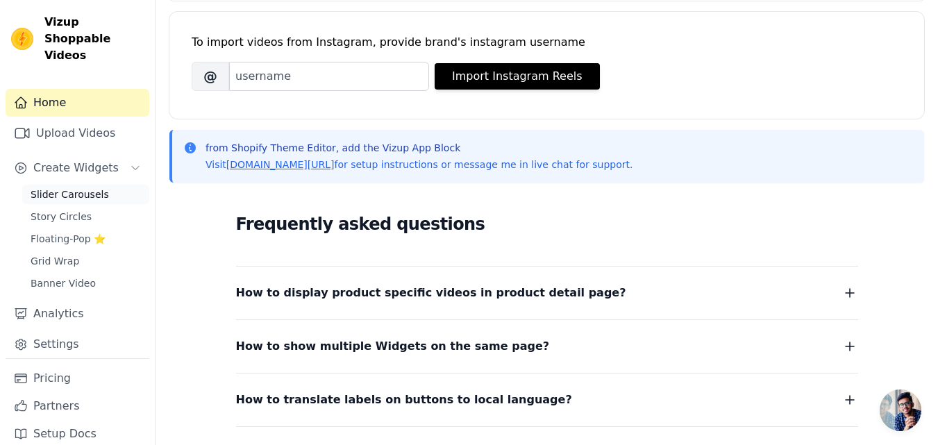
click at [76, 187] on span "Slider Carousels" at bounding box center [70, 194] width 78 height 14
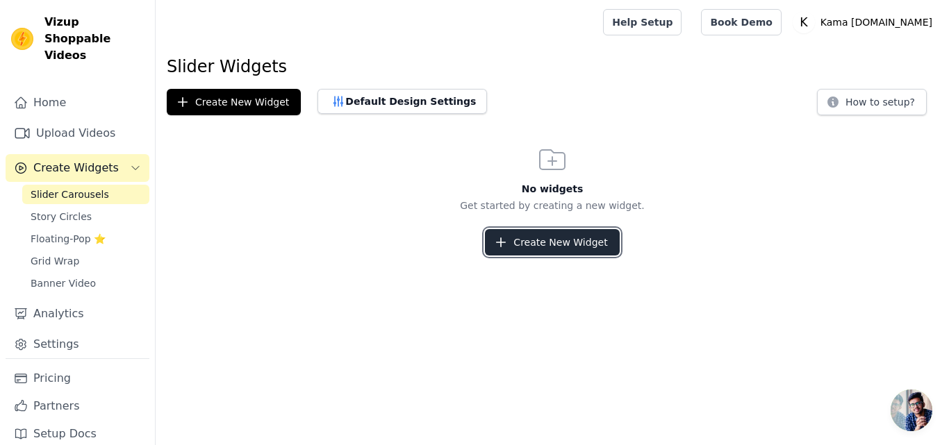
click at [558, 249] on button "Create New Widget" at bounding box center [552, 242] width 134 height 26
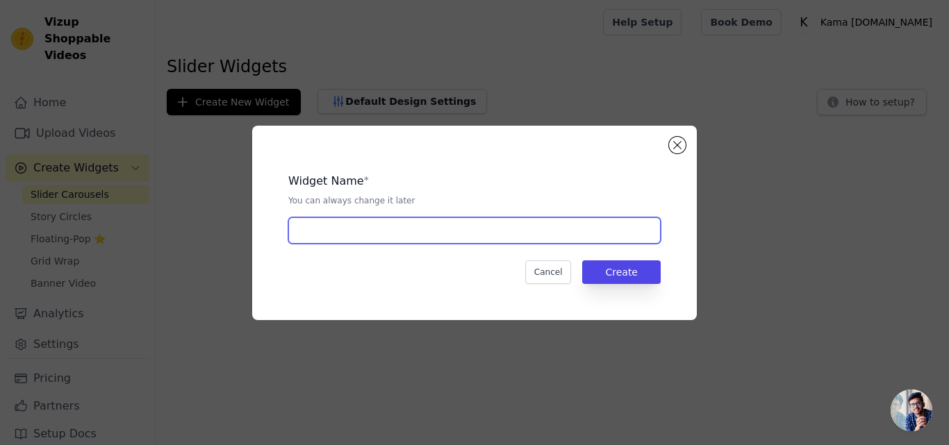
click at [386, 229] on input "text" at bounding box center [474, 230] width 372 height 26
type input "new carousrl"
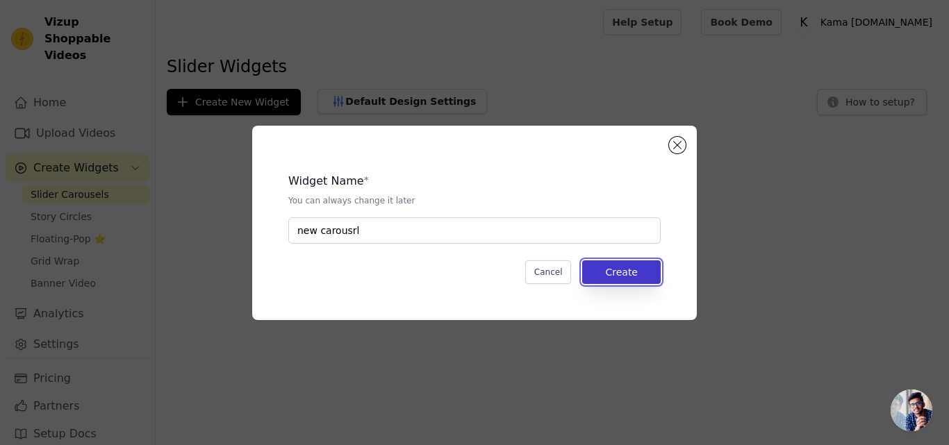
click at [621, 273] on button "Create" at bounding box center [621, 272] width 78 height 24
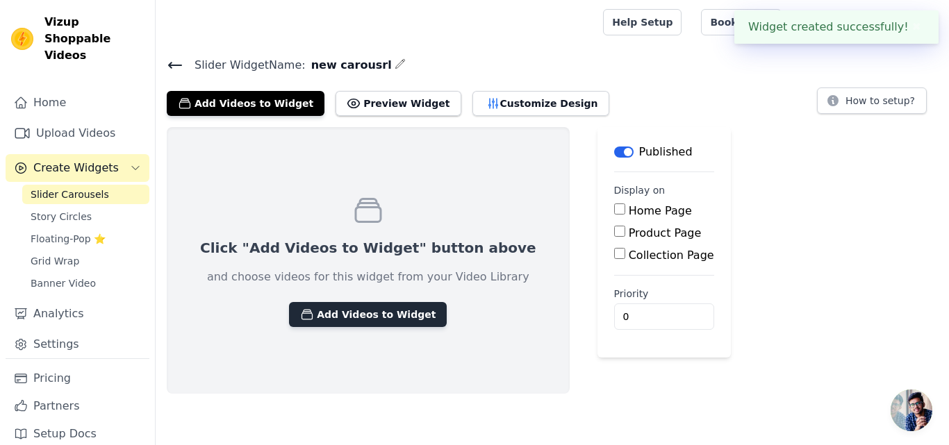
click at [353, 319] on button "Add Videos to Widget" at bounding box center [368, 314] width 158 height 25
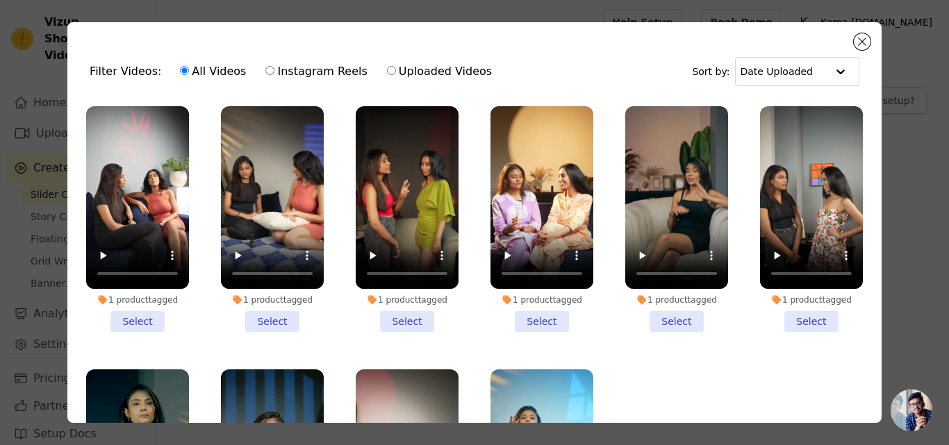
click at [143, 317] on li "1 product tagged Select" at bounding box center [137, 219] width 103 height 226
click at [0, 0] on input "1 product tagged Select" at bounding box center [0, 0] width 0 height 0
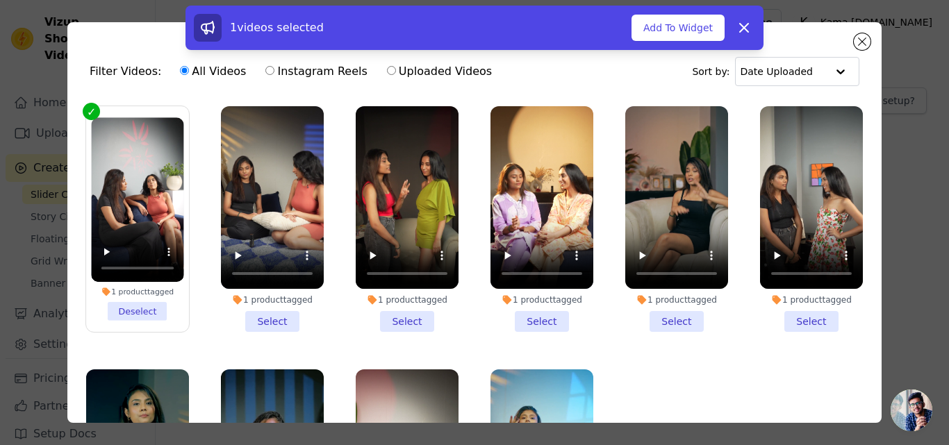
click at [267, 315] on li "1 product tagged Select" at bounding box center [272, 219] width 103 height 226
click at [0, 0] on input "1 product tagged Select" at bounding box center [0, 0] width 0 height 0
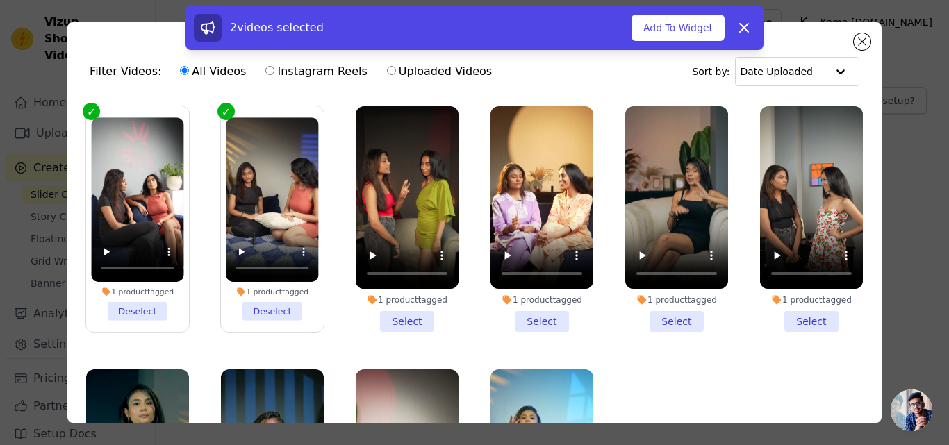
click at [394, 312] on li "1 product tagged Select" at bounding box center [407, 219] width 103 height 226
click at [0, 0] on input "1 product tagged Select" at bounding box center [0, 0] width 0 height 0
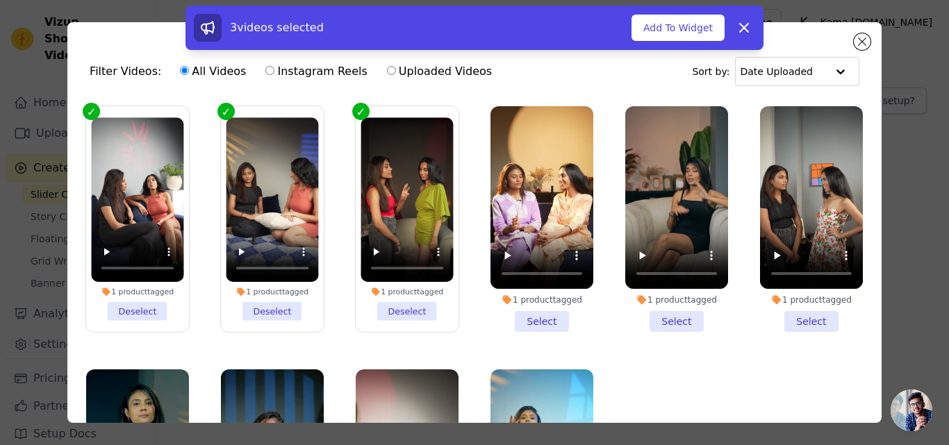
click at [525, 308] on li "1 product tagged Select" at bounding box center [541, 219] width 103 height 226
click at [0, 0] on input "1 product tagged Select" at bounding box center [0, 0] width 0 height 0
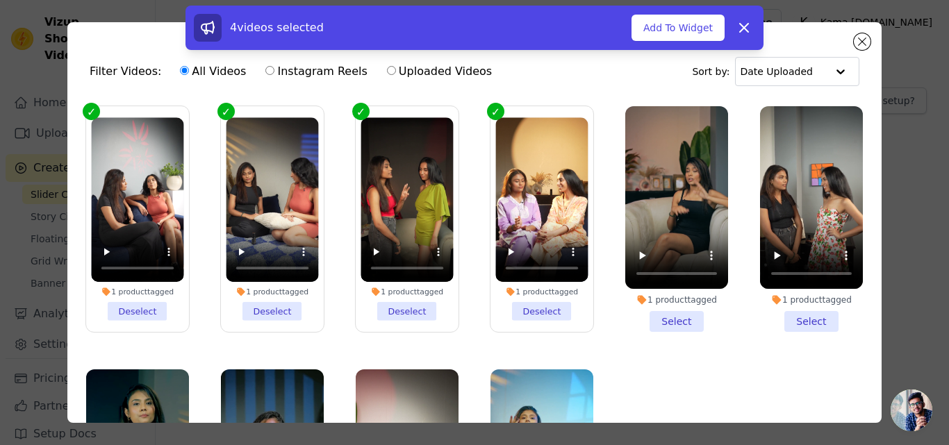
click at [659, 317] on li "1 product tagged Select" at bounding box center [676, 219] width 103 height 226
click at [0, 0] on input "1 product tagged Select" at bounding box center [0, 0] width 0 height 0
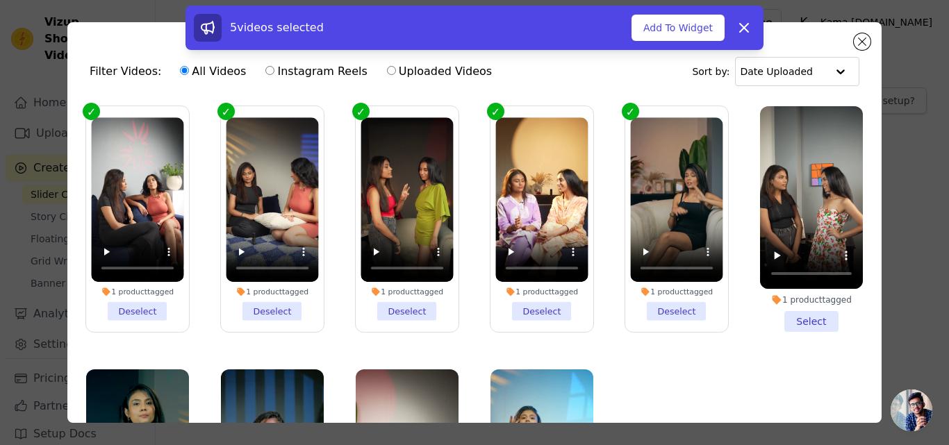
click at [787, 313] on li "1 product tagged Select" at bounding box center [811, 219] width 103 height 226
click at [0, 0] on input "1 product tagged Select" at bounding box center [0, 0] width 0 height 0
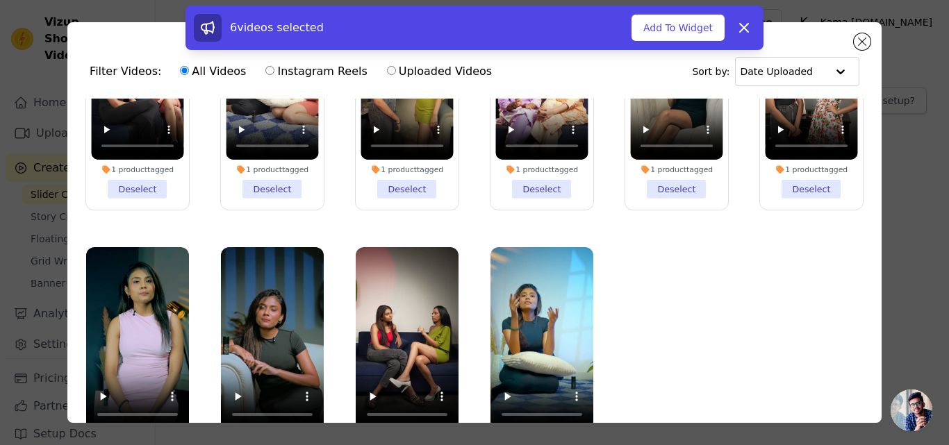
scroll to position [121, 0]
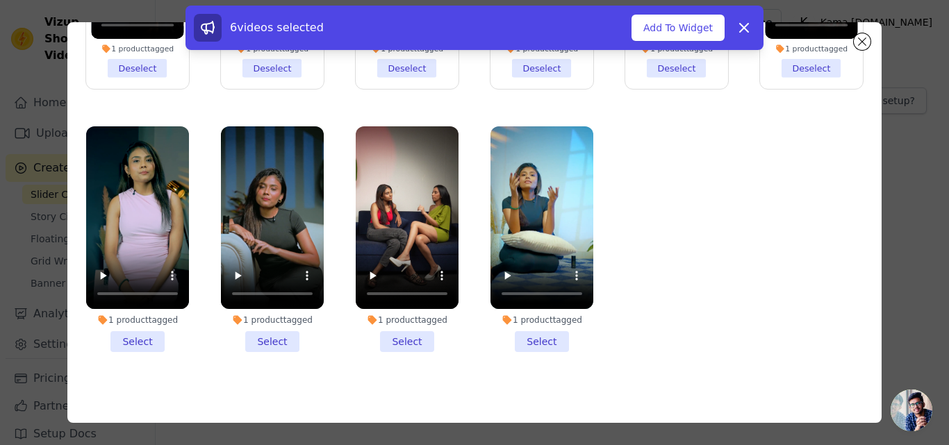
click at [522, 335] on li "1 product tagged Select" at bounding box center [541, 239] width 103 height 226
click at [0, 0] on input "1 product tagged Select" at bounding box center [0, 0] width 0 height 0
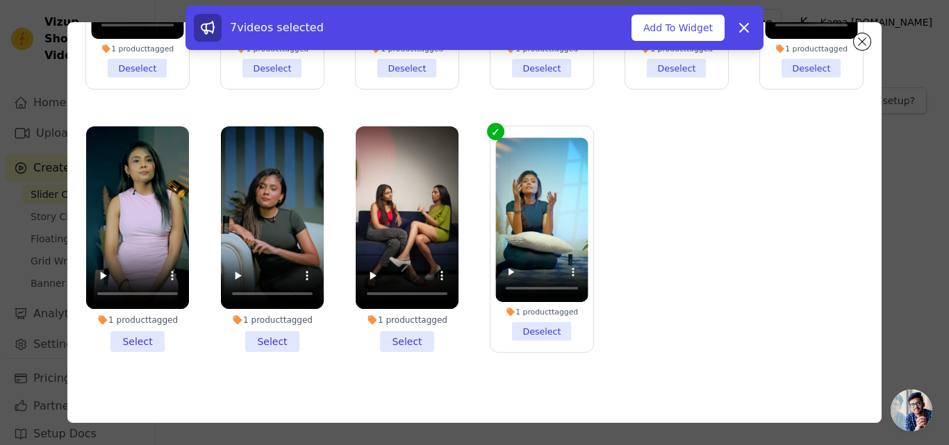
click at [425, 337] on li "1 product tagged Select" at bounding box center [407, 239] width 103 height 226
click at [0, 0] on input "1 product tagged Select" at bounding box center [0, 0] width 0 height 0
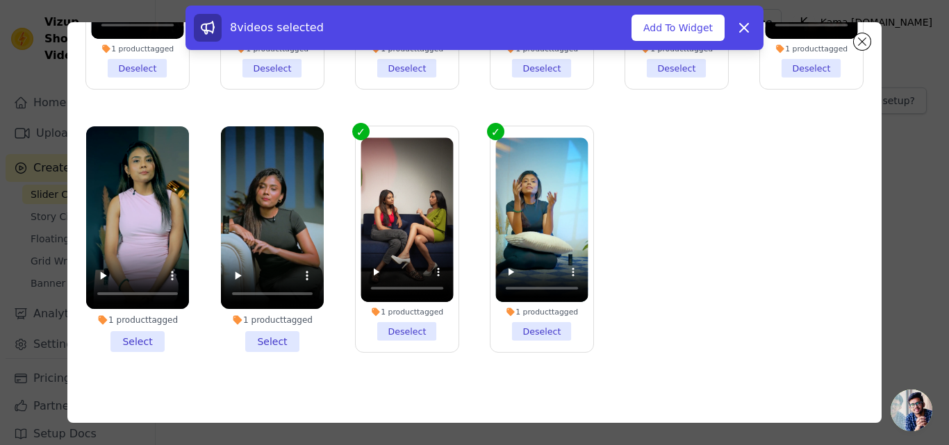
click at [237, 339] on li "1 product tagged Select" at bounding box center [272, 239] width 103 height 226
click at [0, 0] on input "1 product tagged Select" at bounding box center [0, 0] width 0 height 0
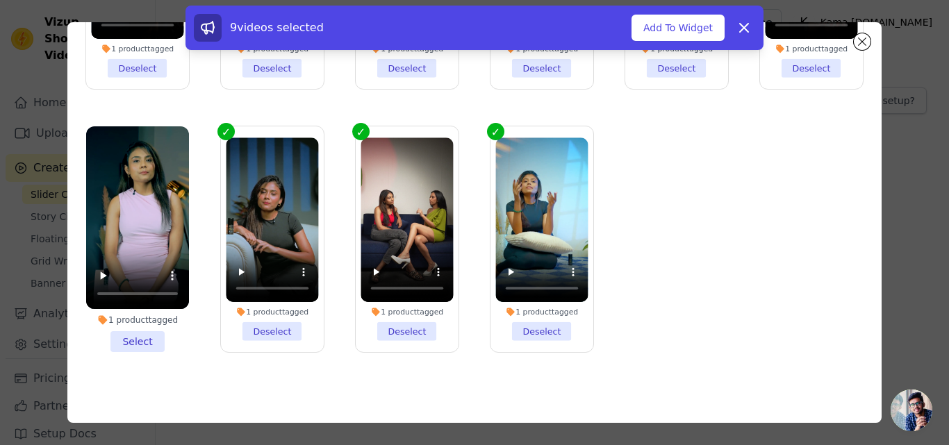
click at [167, 326] on li "1 product tagged Select" at bounding box center [137, 239] width 103 height 226
click at [0, 0] on input "1 product tagged Select" at bounding box center [0, 0] width 0 height 0
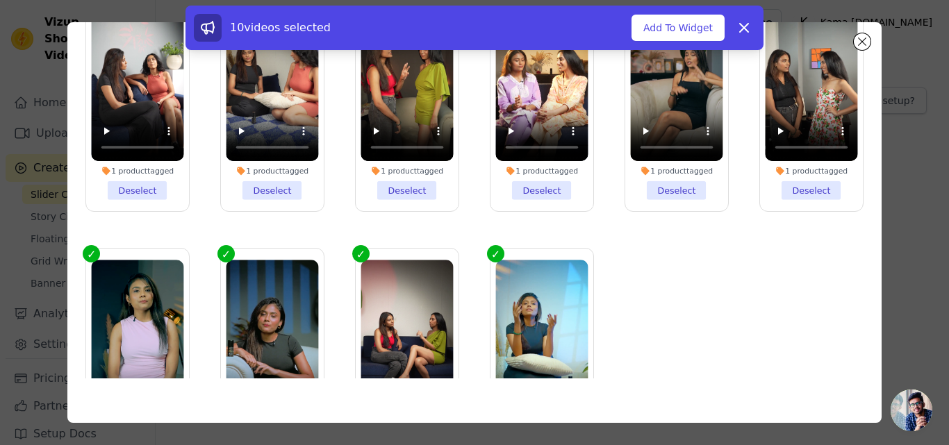
scroll to position [122, 0]
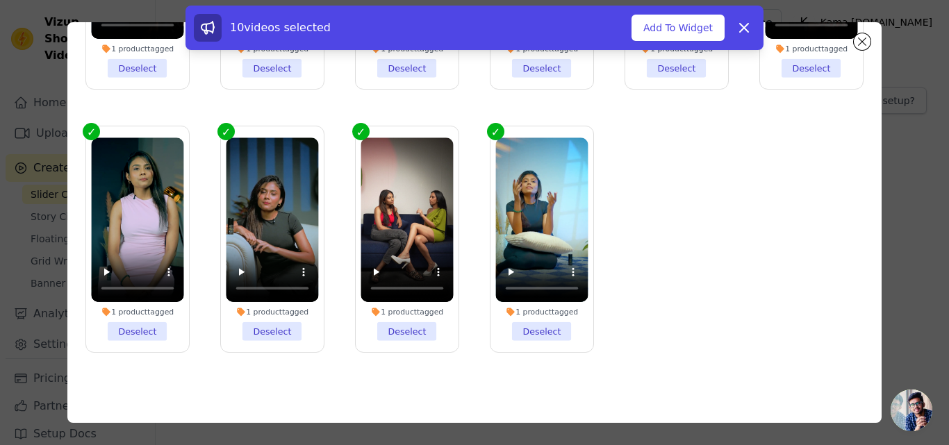
click at [862, 47] on div "10 videos selected Add To Widget Dismiss" at bounding box center [474, 31] width 949 height 50
click at [690, 28] on button "Add To Widget" at bounding box center [677, 28] width 93 height 26
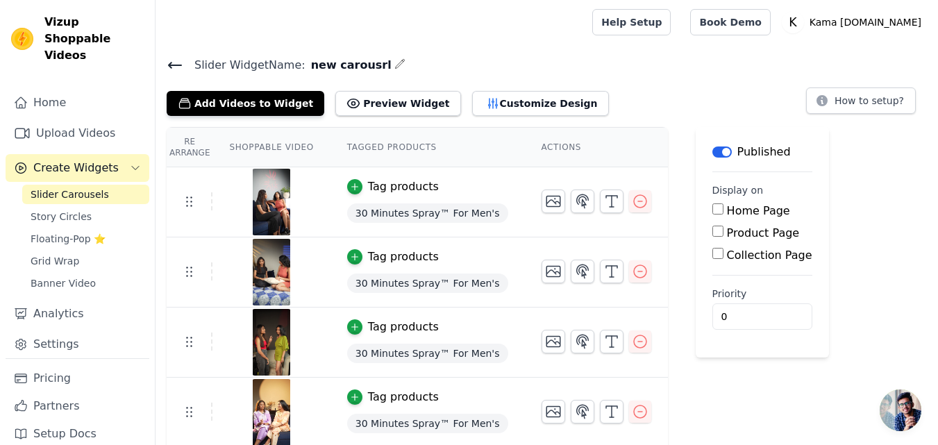
click at [712, 235] on input "Product Page" at bounding box center [717, 231] width 11 height 11
checkbox input "true"
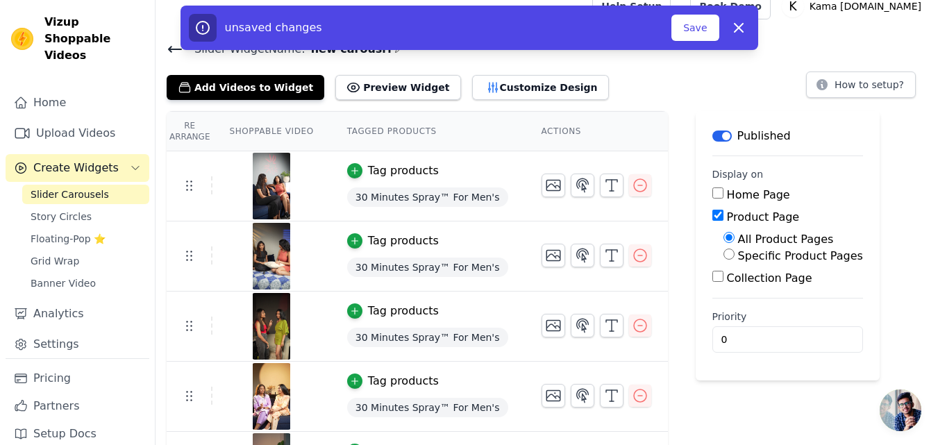
scroll to position [18, 0]
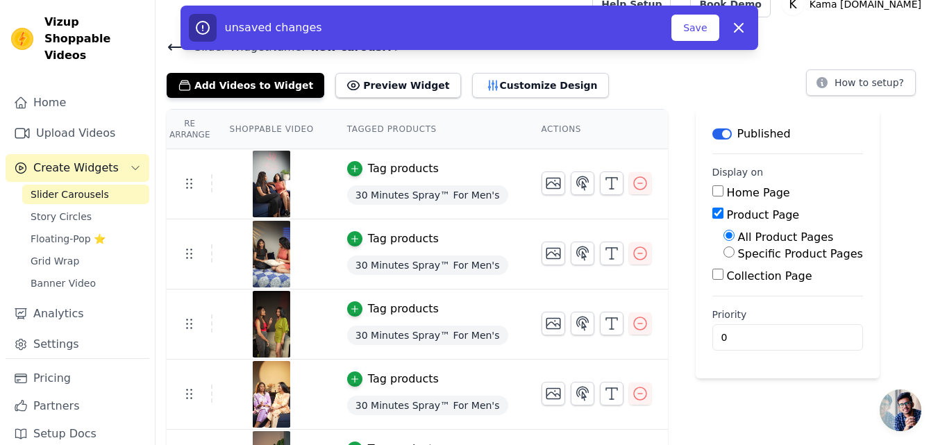
click at [738, 249] on label "Specific Product Pages" at bounding box center [800, 253] width 125 height 13
click at [724, 249] on input "Specific Product Pages" at bounding box center [729, 252] width 11 height 11
radio input "true"
click at [729, 280] on button "Select Products" at bounding box center [770, 286] width 93 height 24
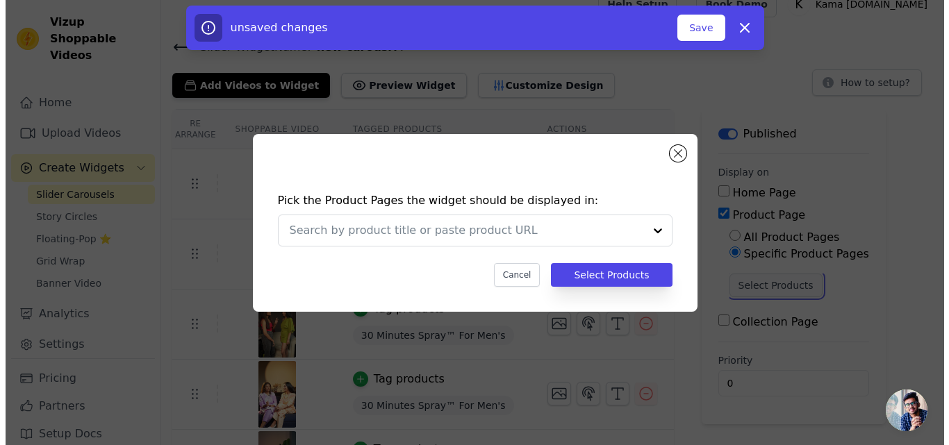
scroll to position [0, 0]
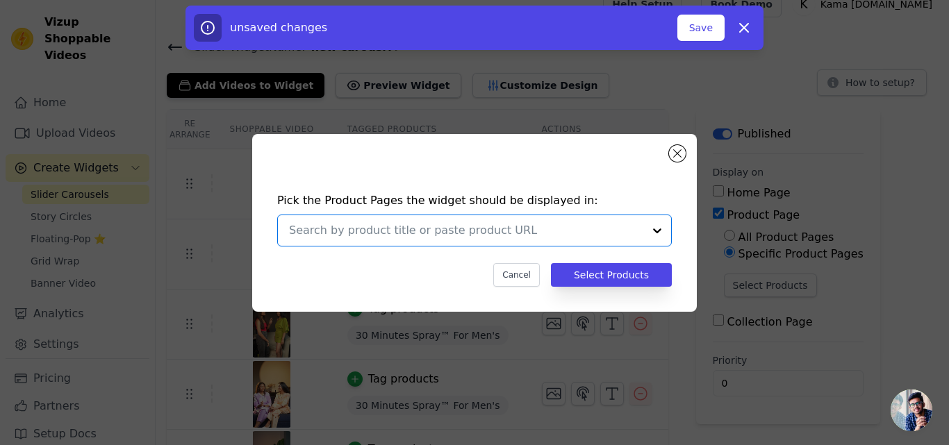
click at [581, 236] on input "text" at bounding box center [466, 230] width 354 height 17
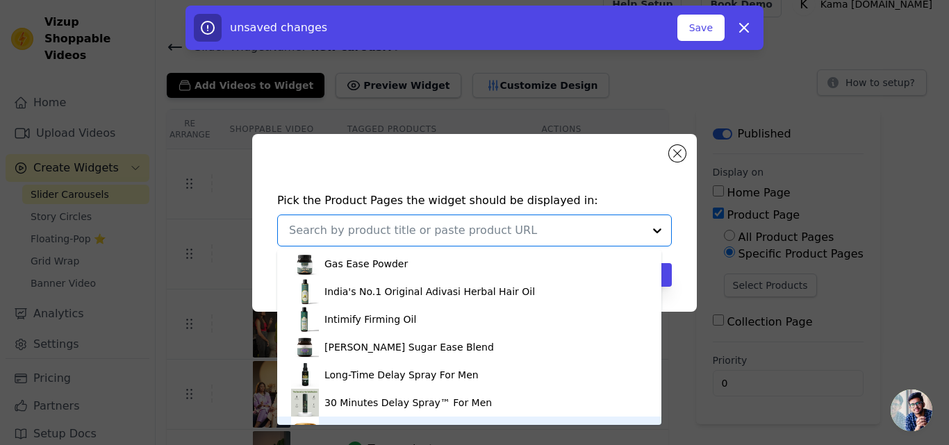
scroll to position [79, 0]
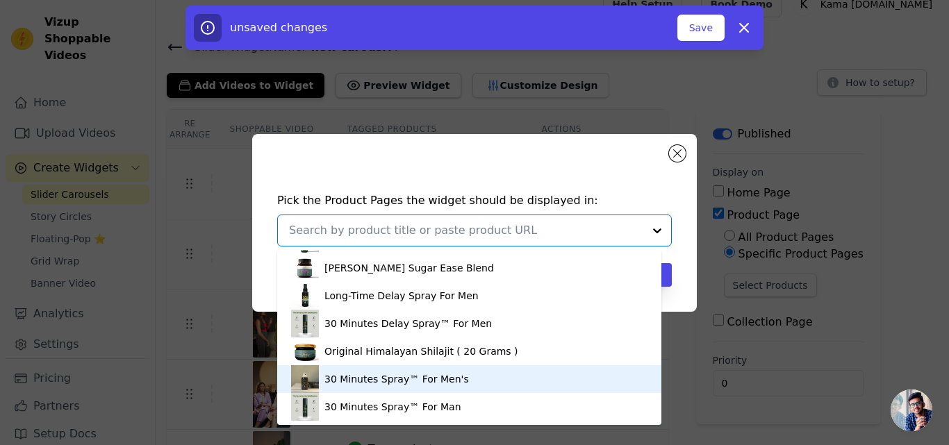
click at [434, 382] on div "30 Minutes Spray™ For Men's" at bounding box center [396, 379] width 144 height 14
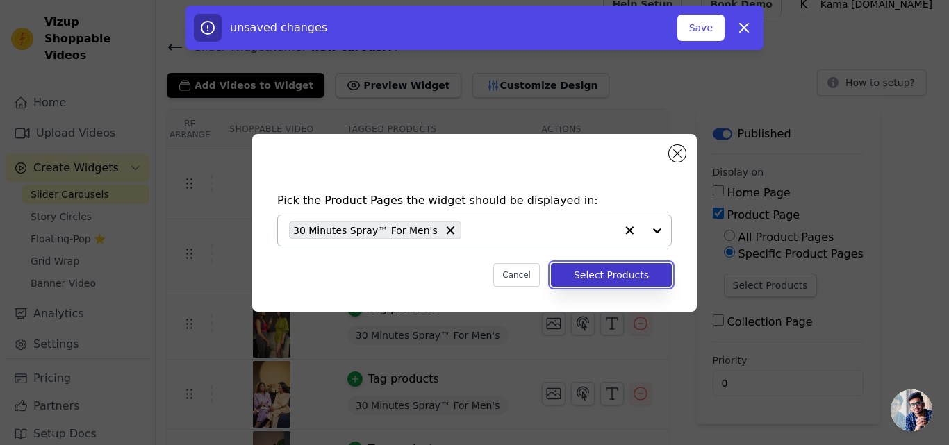
click at [612, 278] on button "Select Products" at bounding box center [611, 275] width 121 height 24
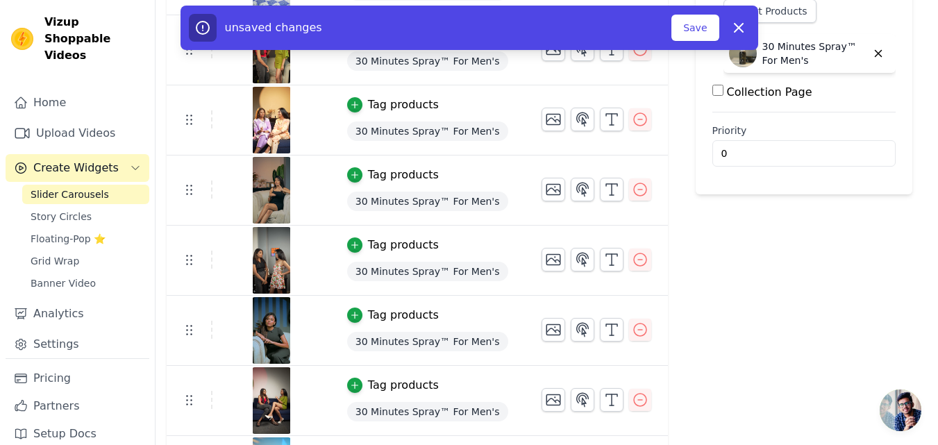
scroll to position [423, 0]
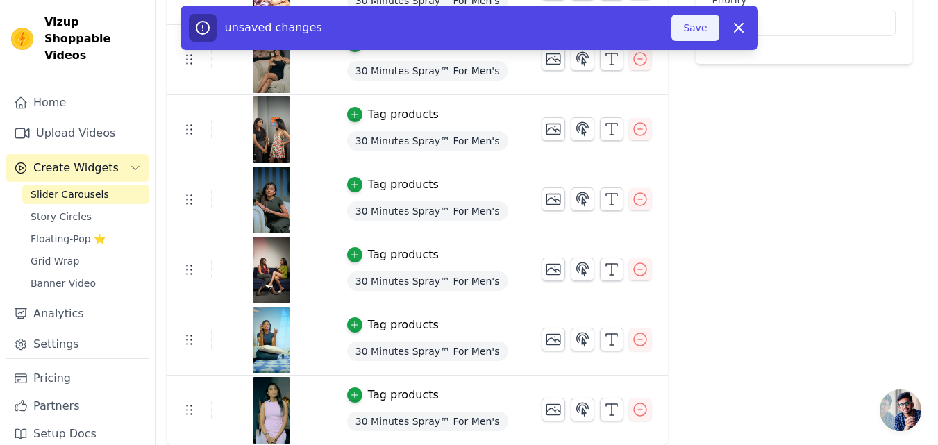
click at [685, 26] on button "Save" at bounding box center [694, 28] width 47 height 26
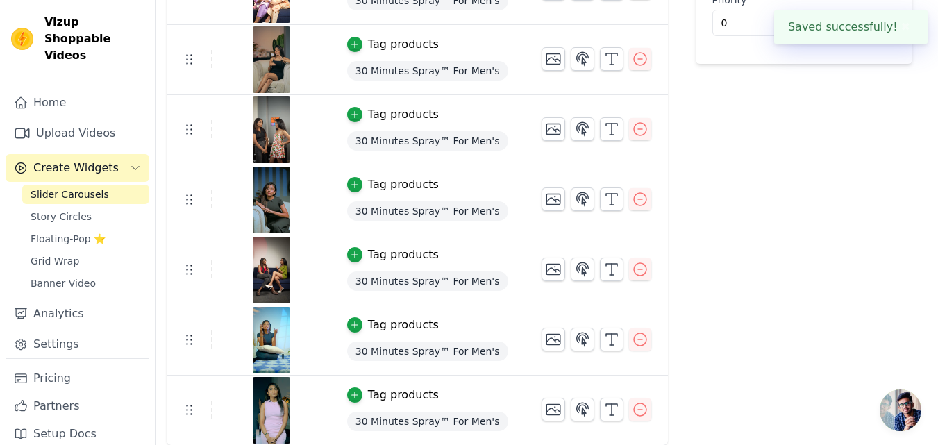
scroll to position [0, 0]
